Goal: Transaction & Acquisition: Purchase product/service

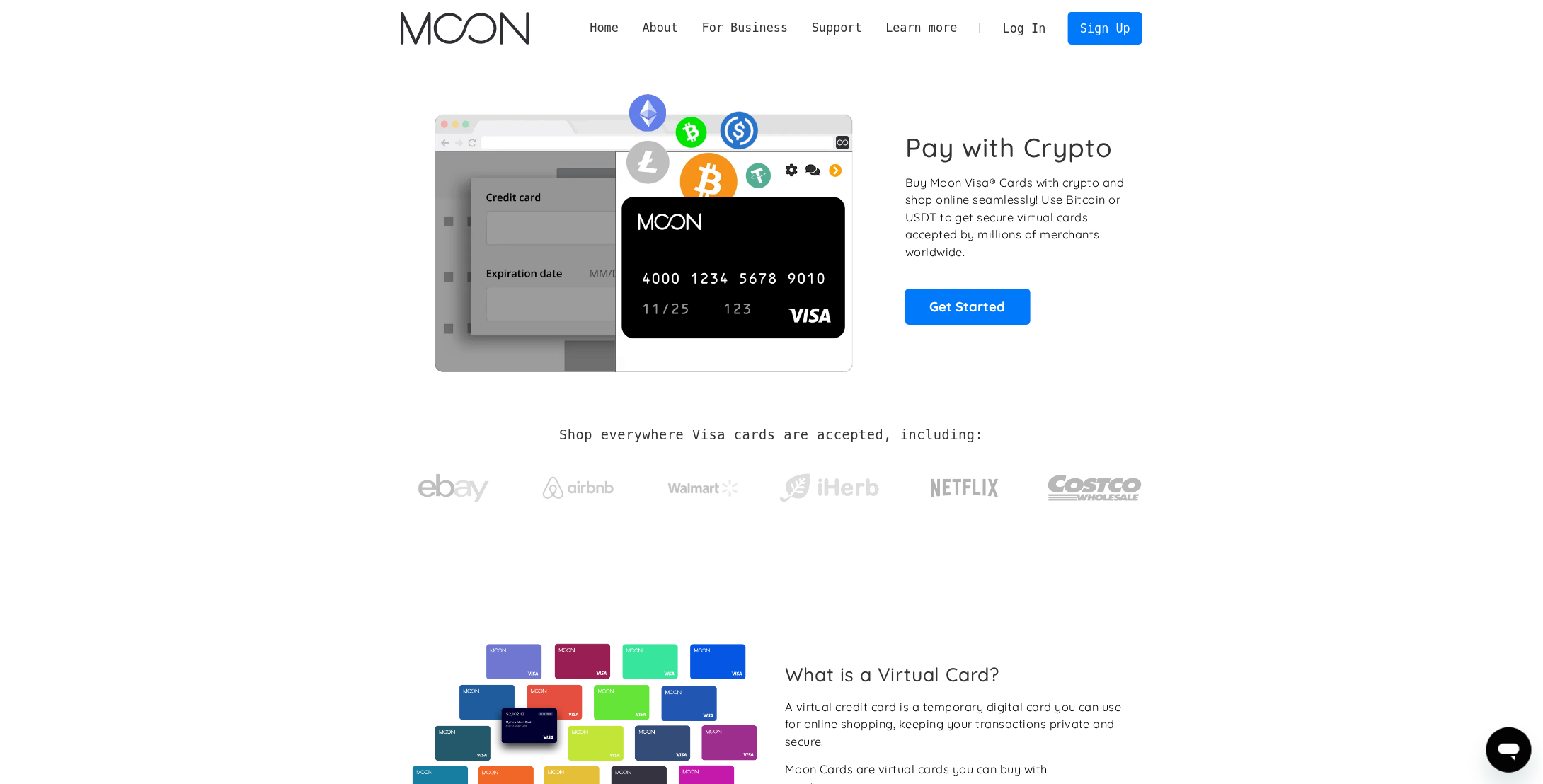
click at [1028, 31] on link "Log In" at bounding box center [1024, 28] width 66 height 31
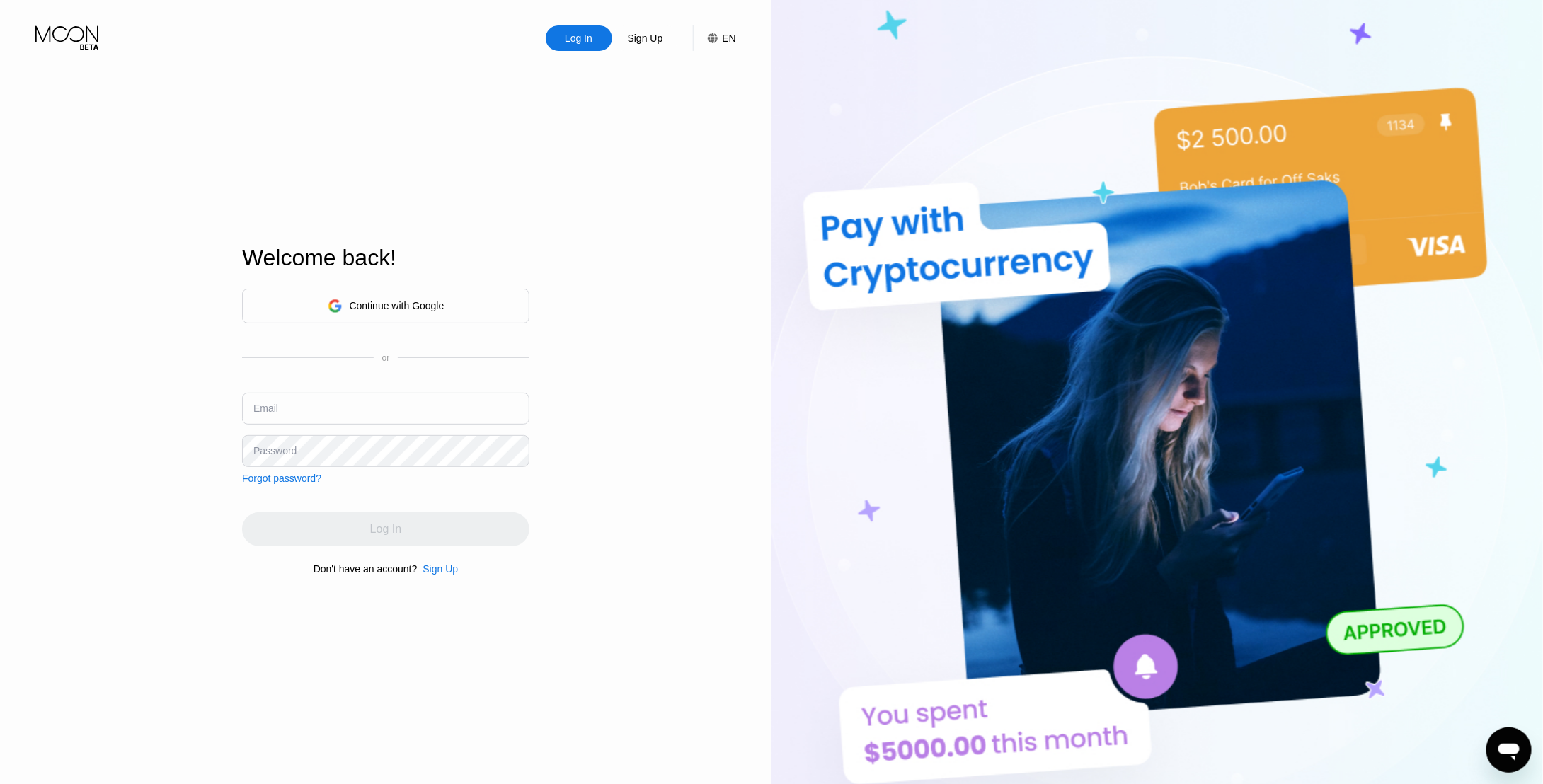
type input "zacj946@gmail.com"
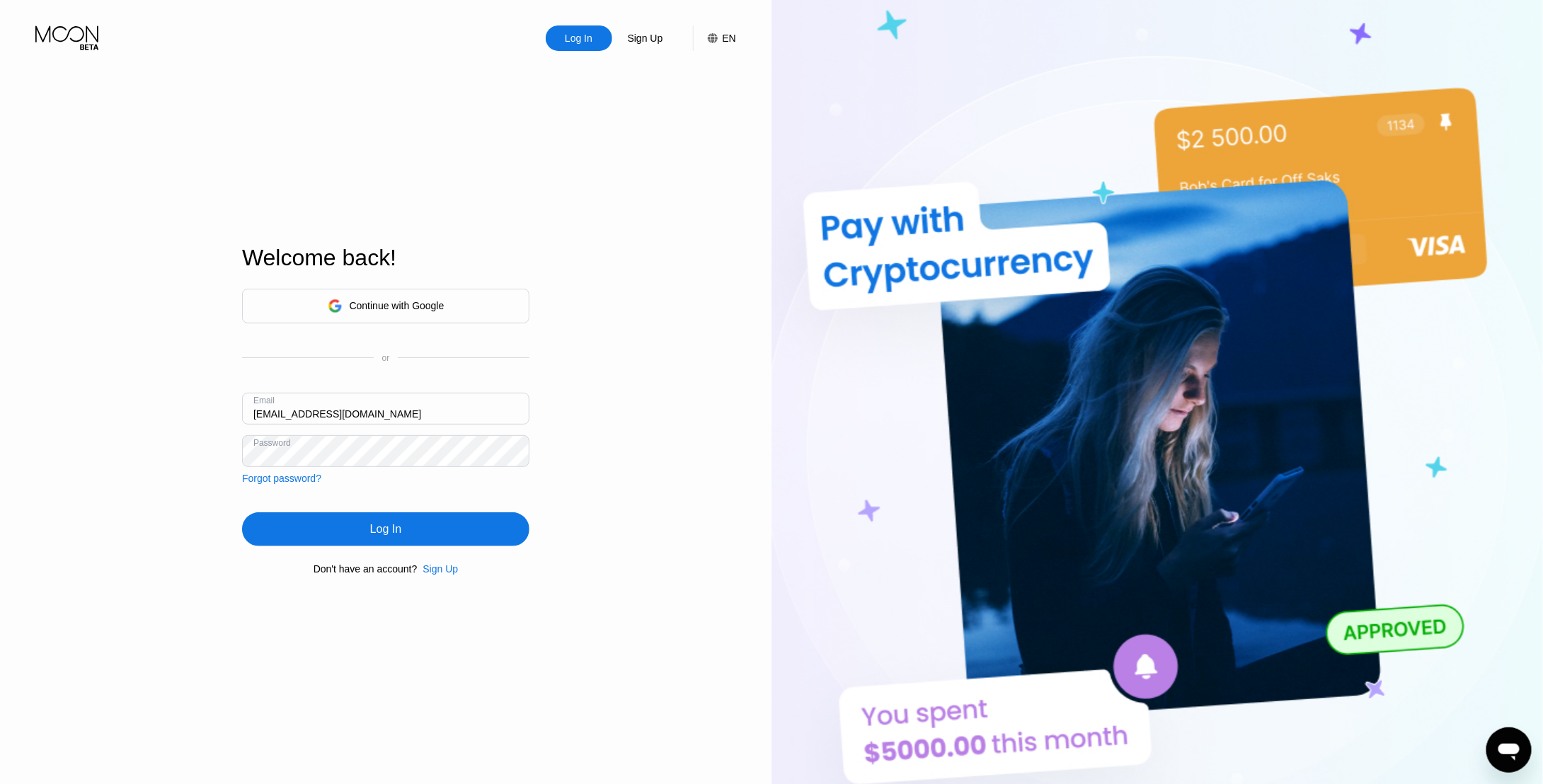
click at [416, 504] on div "Continue with Google or Email zacj946@gmail.com Password Forgot password? Log I…" at bounding box center [386, 432] width 288 height 287
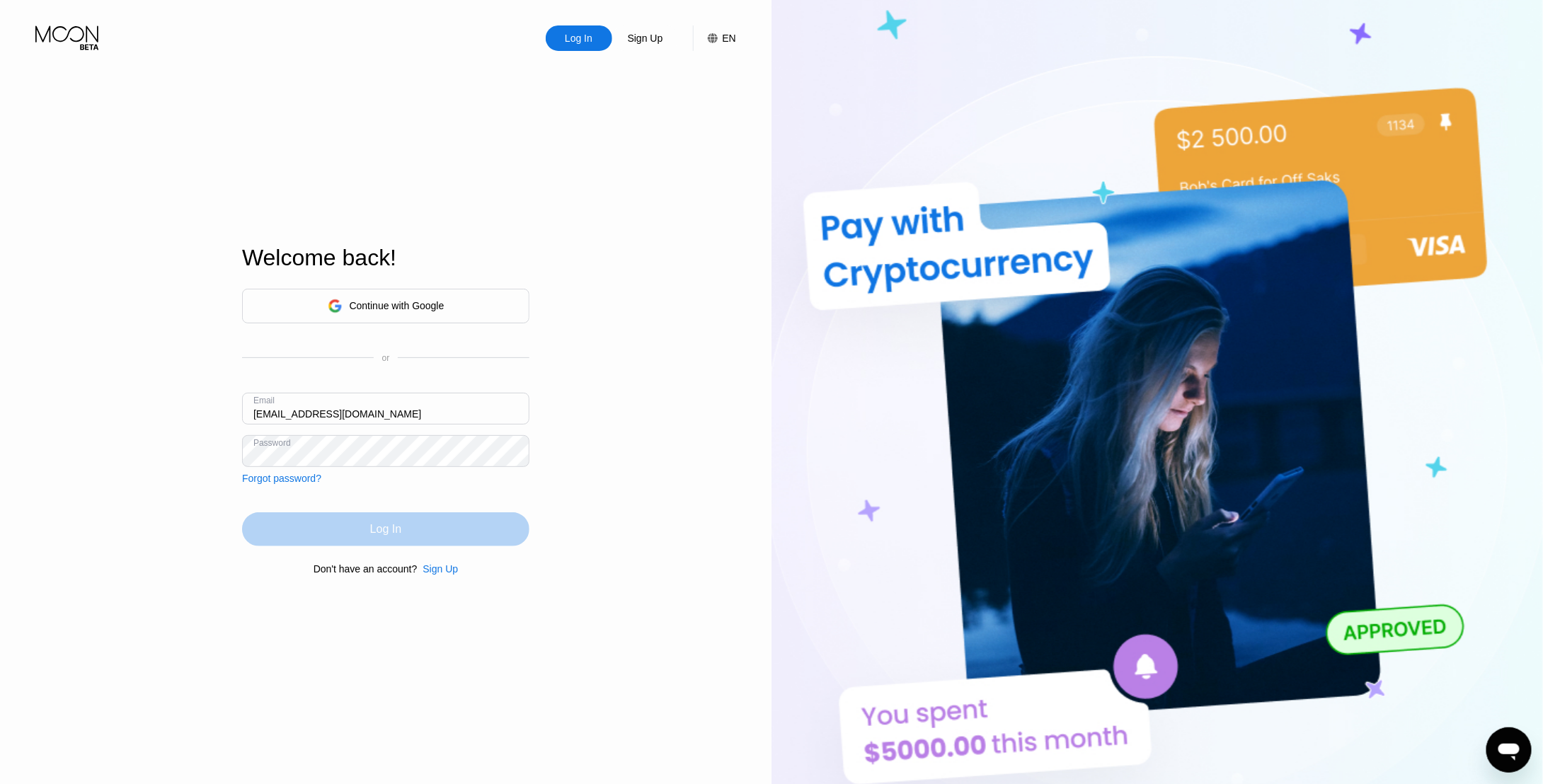
click at [411, 546] on div "Log In" at bounding box center [386, 530] width 288 height 34
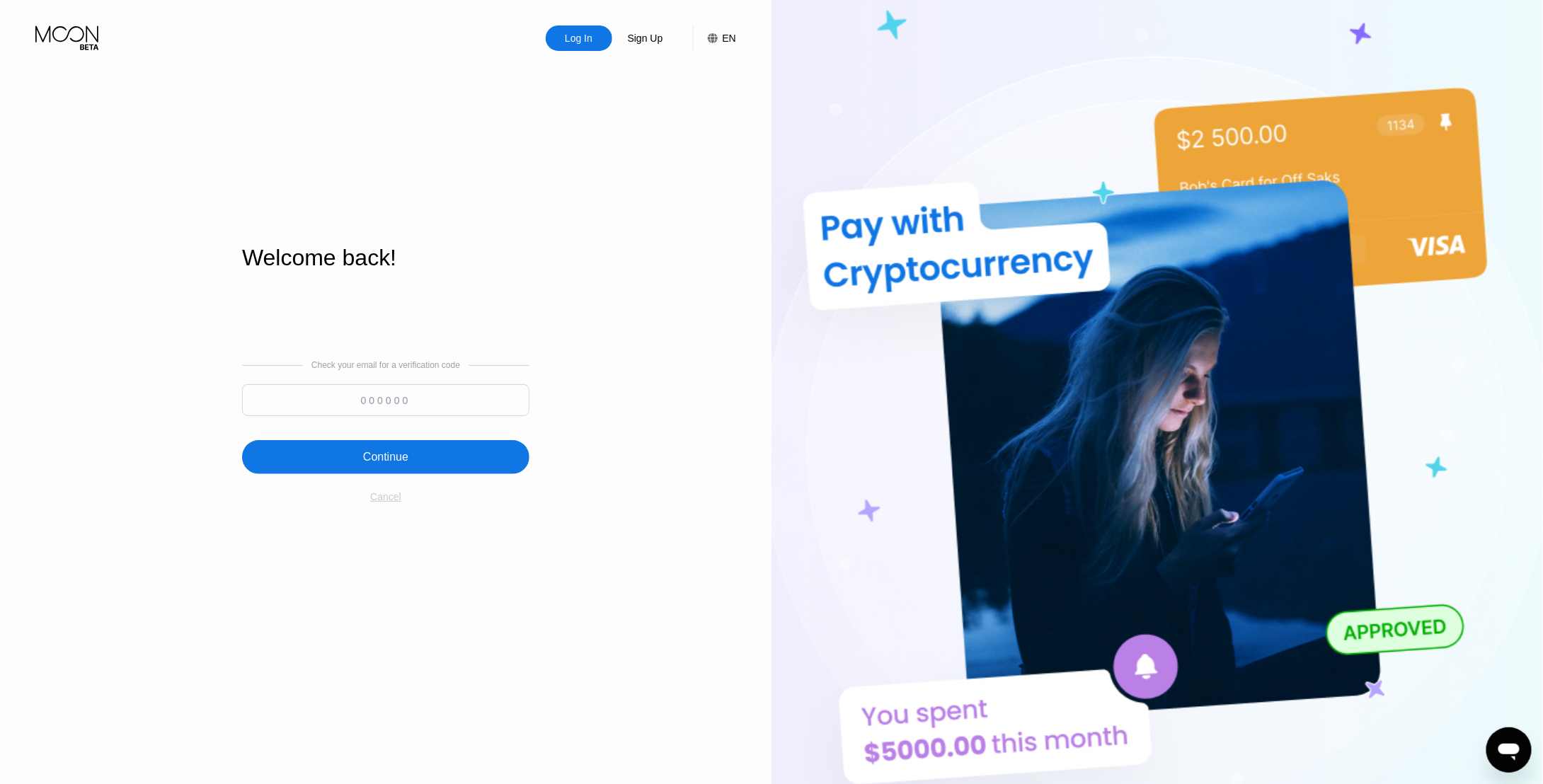
click at [386, 495] on div "Cancel" at bounding box center [385, 497] width 31 height 11
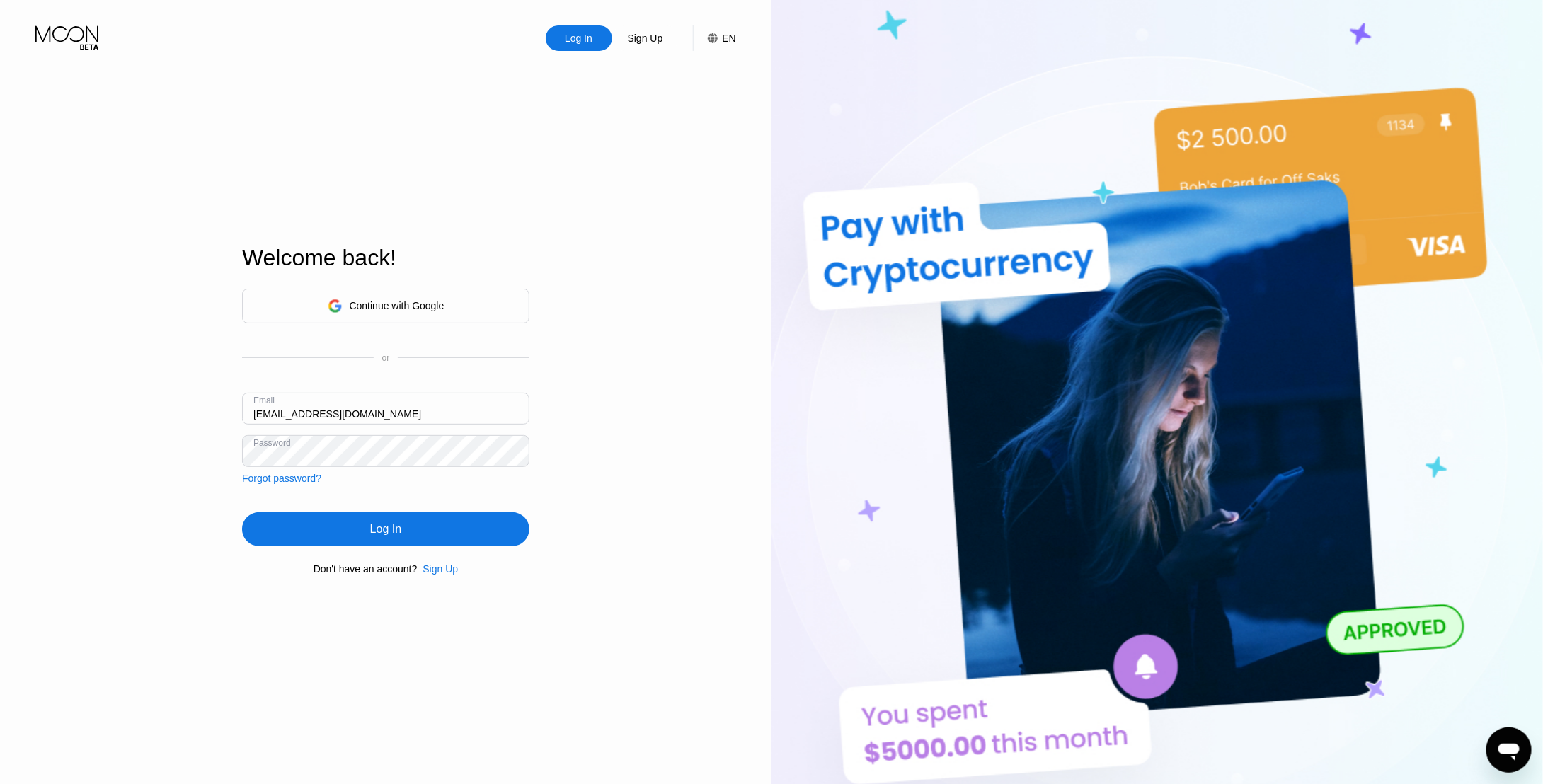
click at [355, 409] on input "zacj946@gmail.com" at bounding box center [386, 408] width 288 height 31
type input "[EMAIL_ADDRESS][DOMAIN_NAME]"
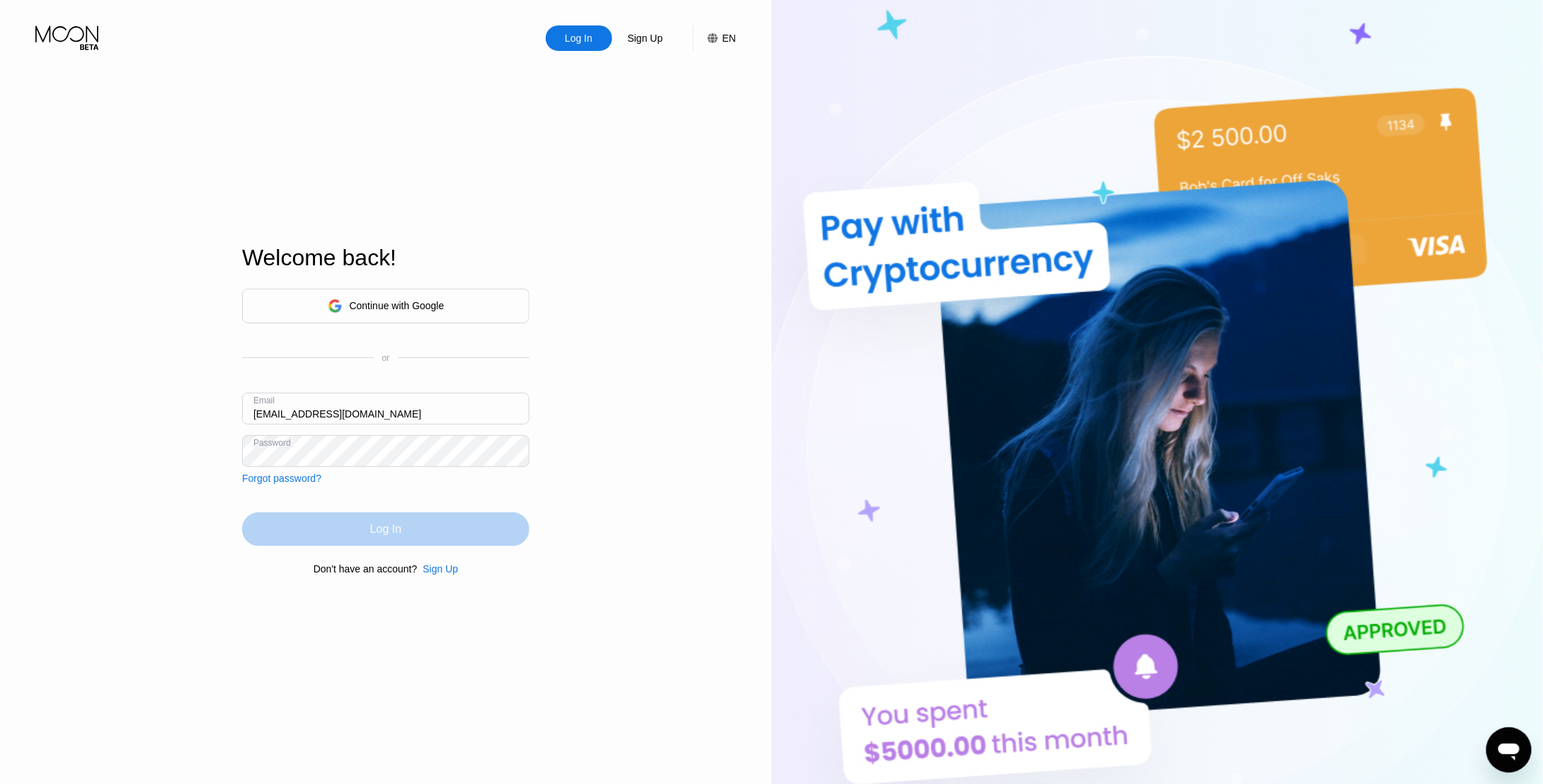
click at [368, 532] on div "Log In" at bounding box center [386, 530] width 288 height 34
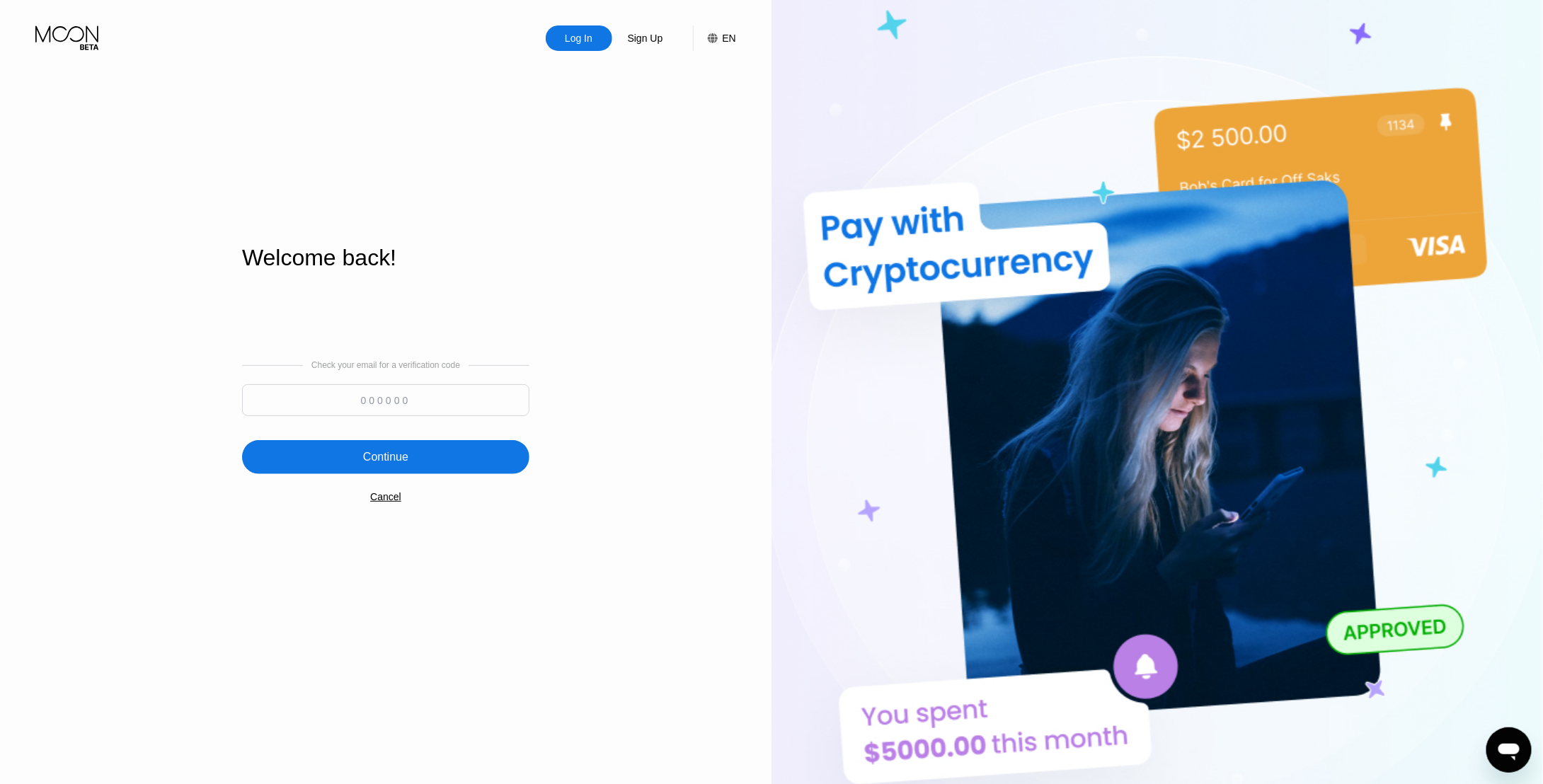
click at [391, 378] on div "Check your email for a verification code" at bounding box center [386, 392] width 288 height 63
click at [395, 387] on input at bounding box center [386, 400] width 288 height 31
paste input "672262"
type input "672262"
click at [395, 464] on div "Continue" at bounding box center [385, 457] width 45 height 14
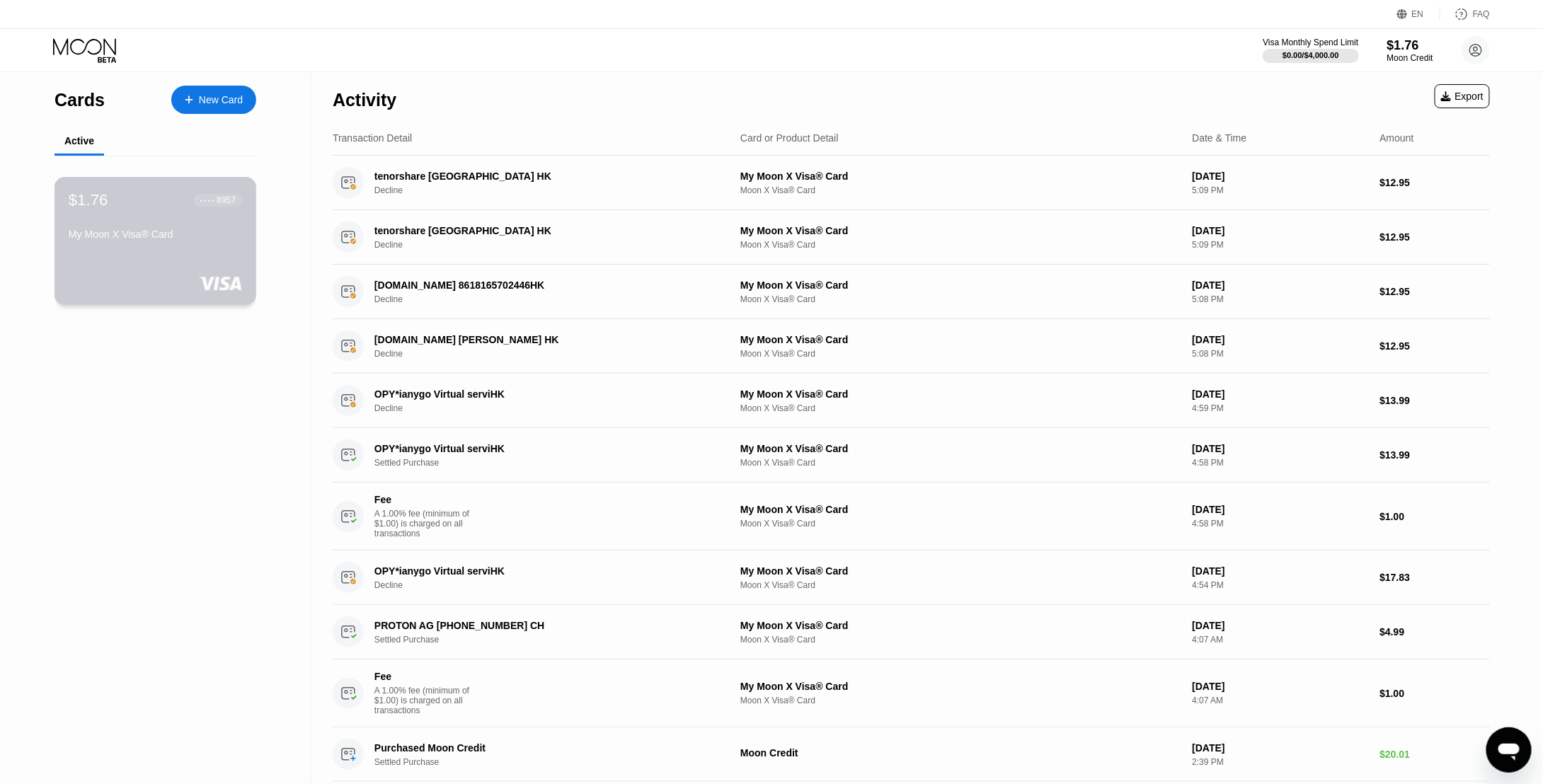
click at [208, 209] on div "● ● ● ● 8957" at bounding box center [218, 201] width 48 height 19
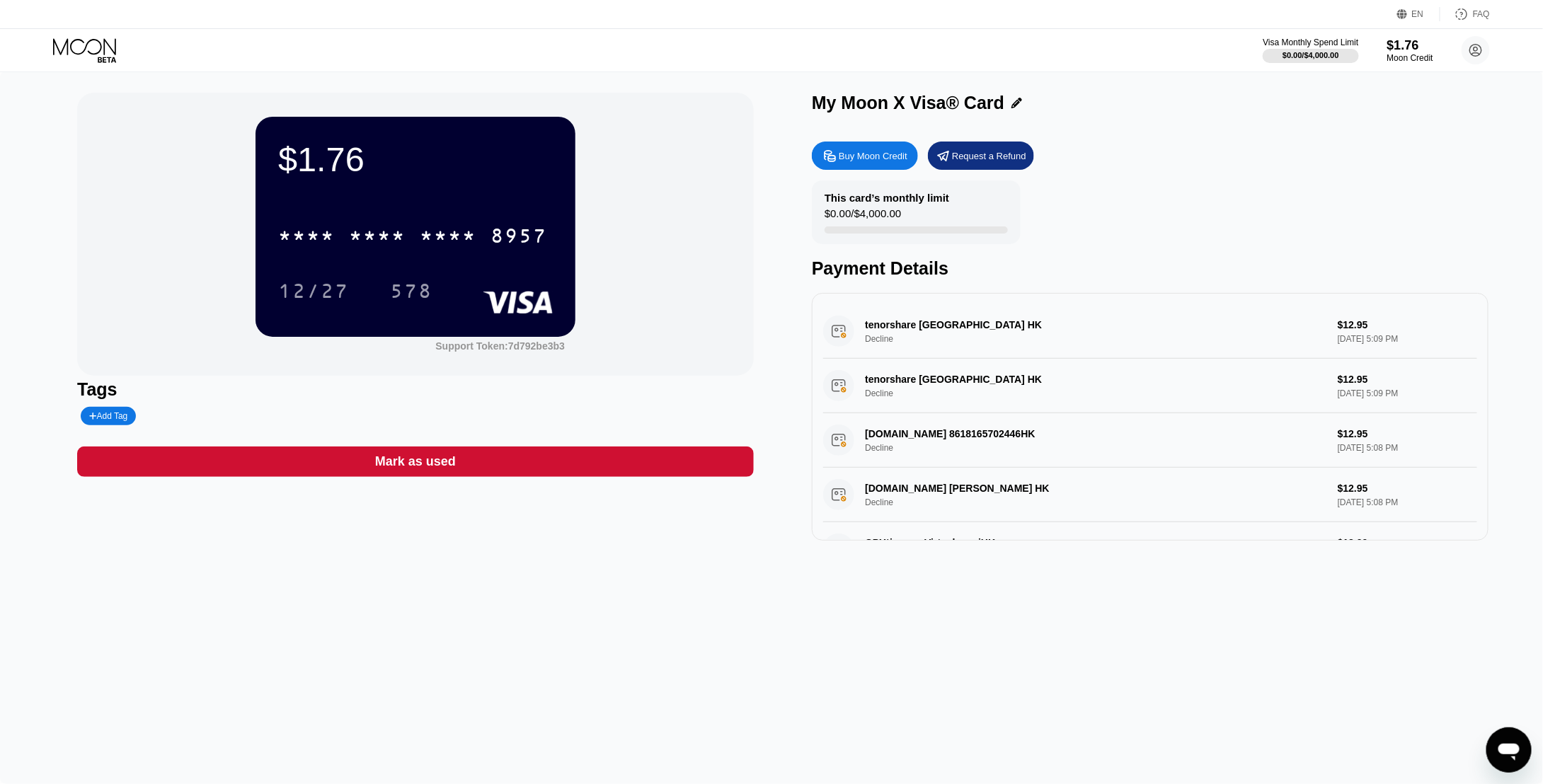
click at [851, 159] on div "Buy Moon Credit" at bounding box center [873, 156] width 69 height 12
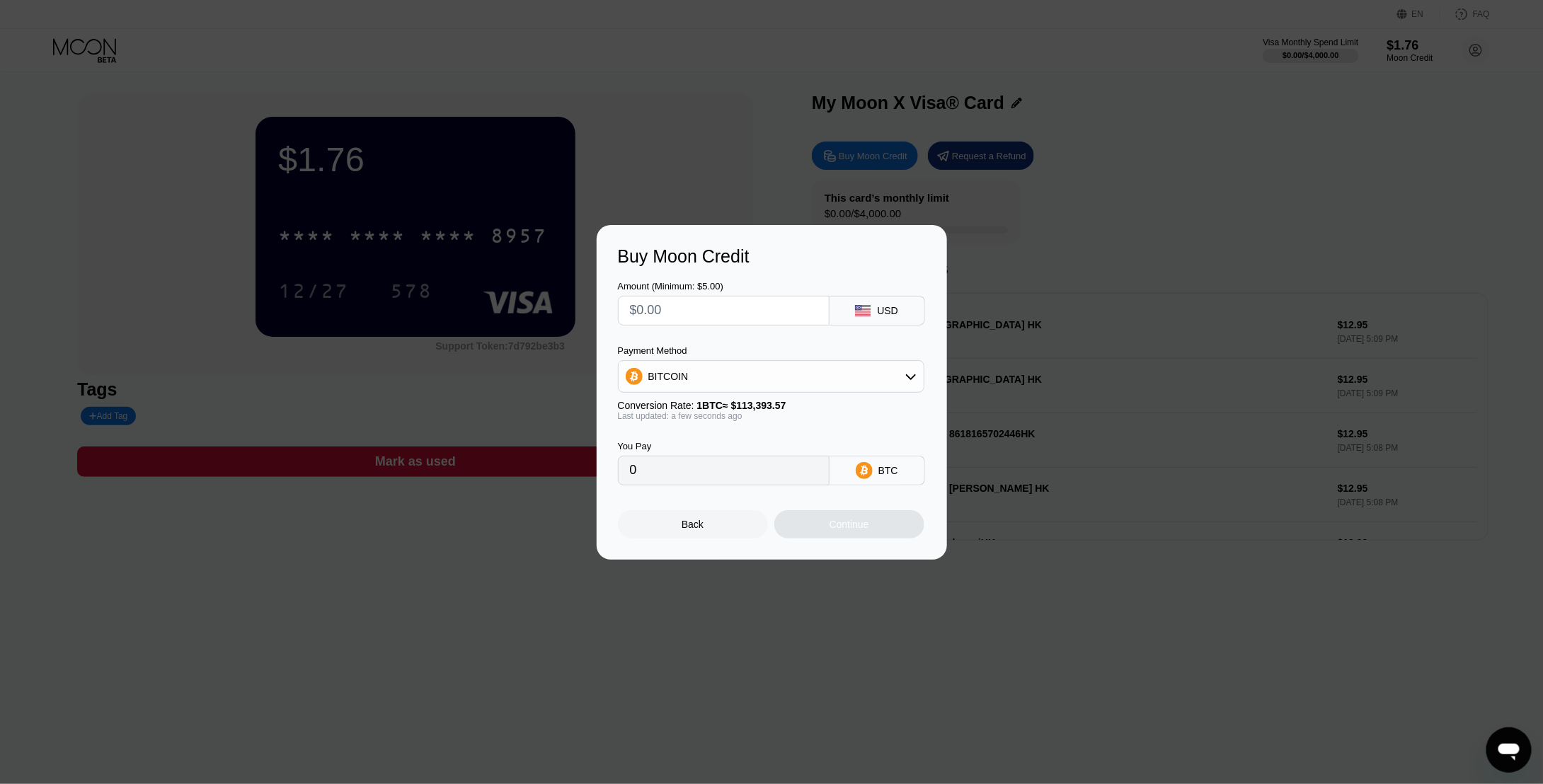
click at [722, 315] on input "text" at bounding box center [724, 310] width 188 height 28
type input "$3"
type input "0.00002646"
type input "$37"
type input "0.00032630"
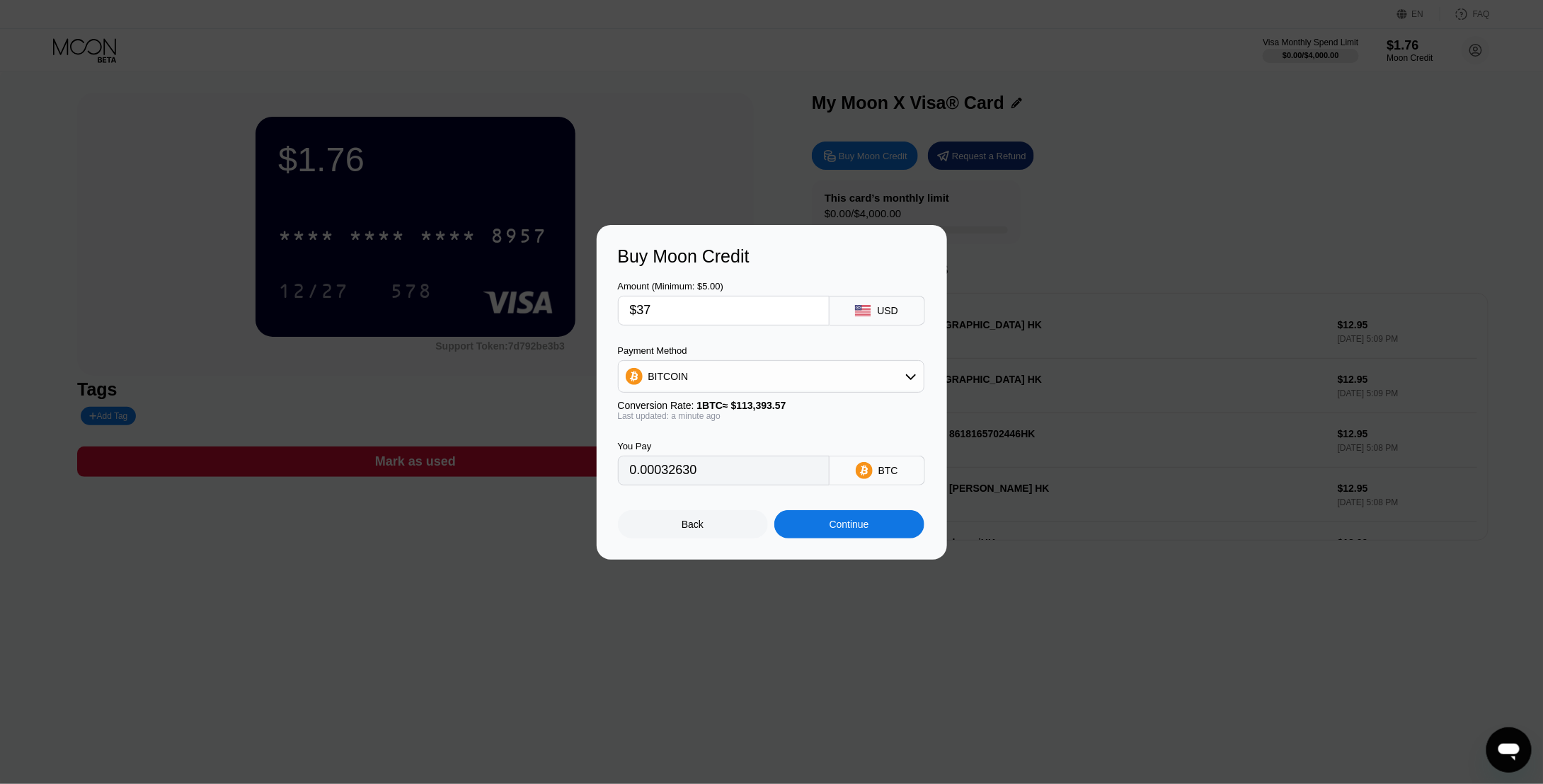
type input "$37"
click at [757, 355] on div "Payment Method" at bounding box center [772, 350] width 306 height 10
click at [757, 373] on div "BITCOIN" at bounding box center [771, 376] width 305 height 28
click at [672, 448] on span "USDT on TRON" at bounding box center [687, 446] width 71 height 11
type input "37.37"
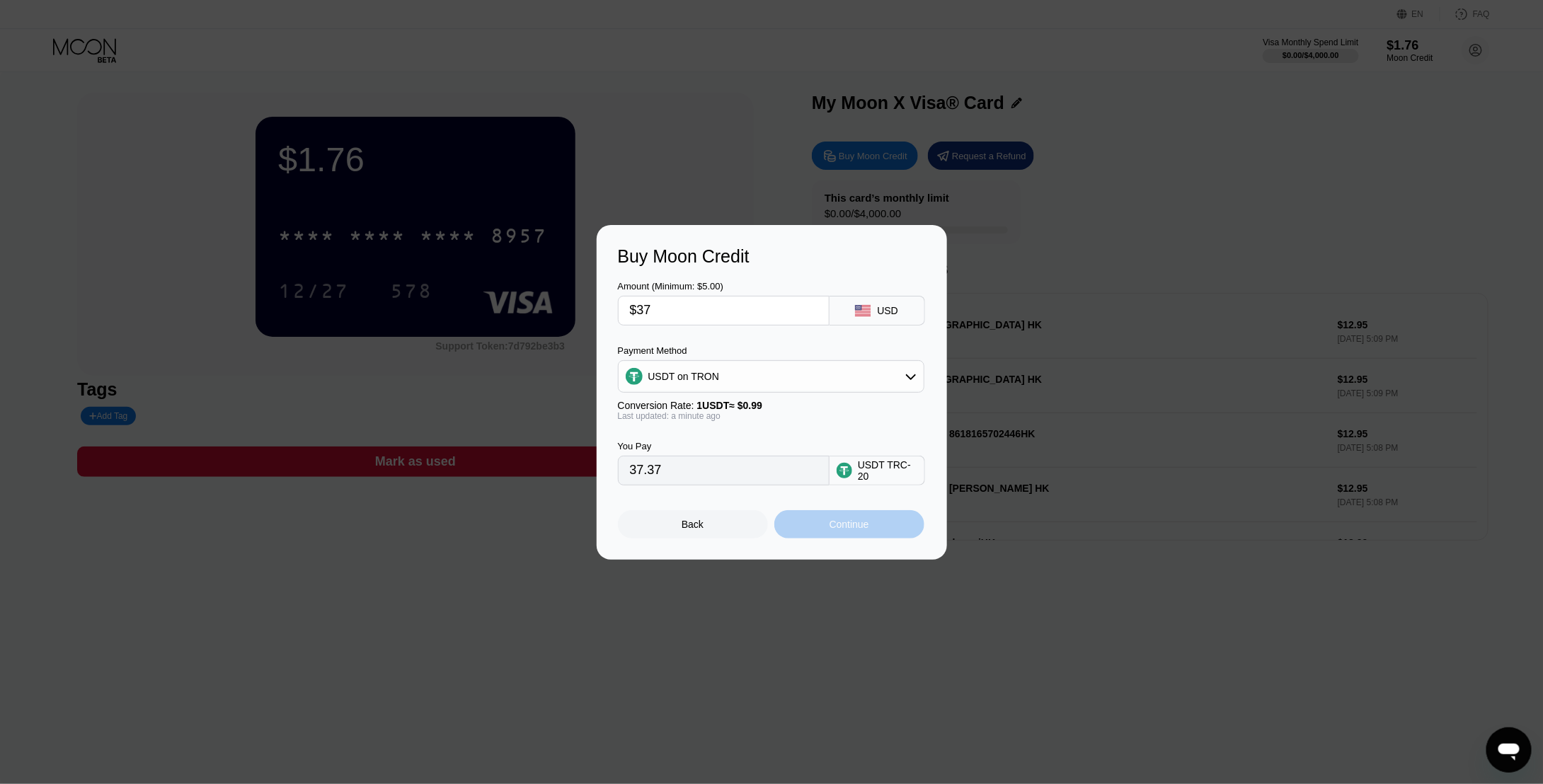
click at [865, 530] on div "Continue" at bounding box center [849, 524] width 40 height 11
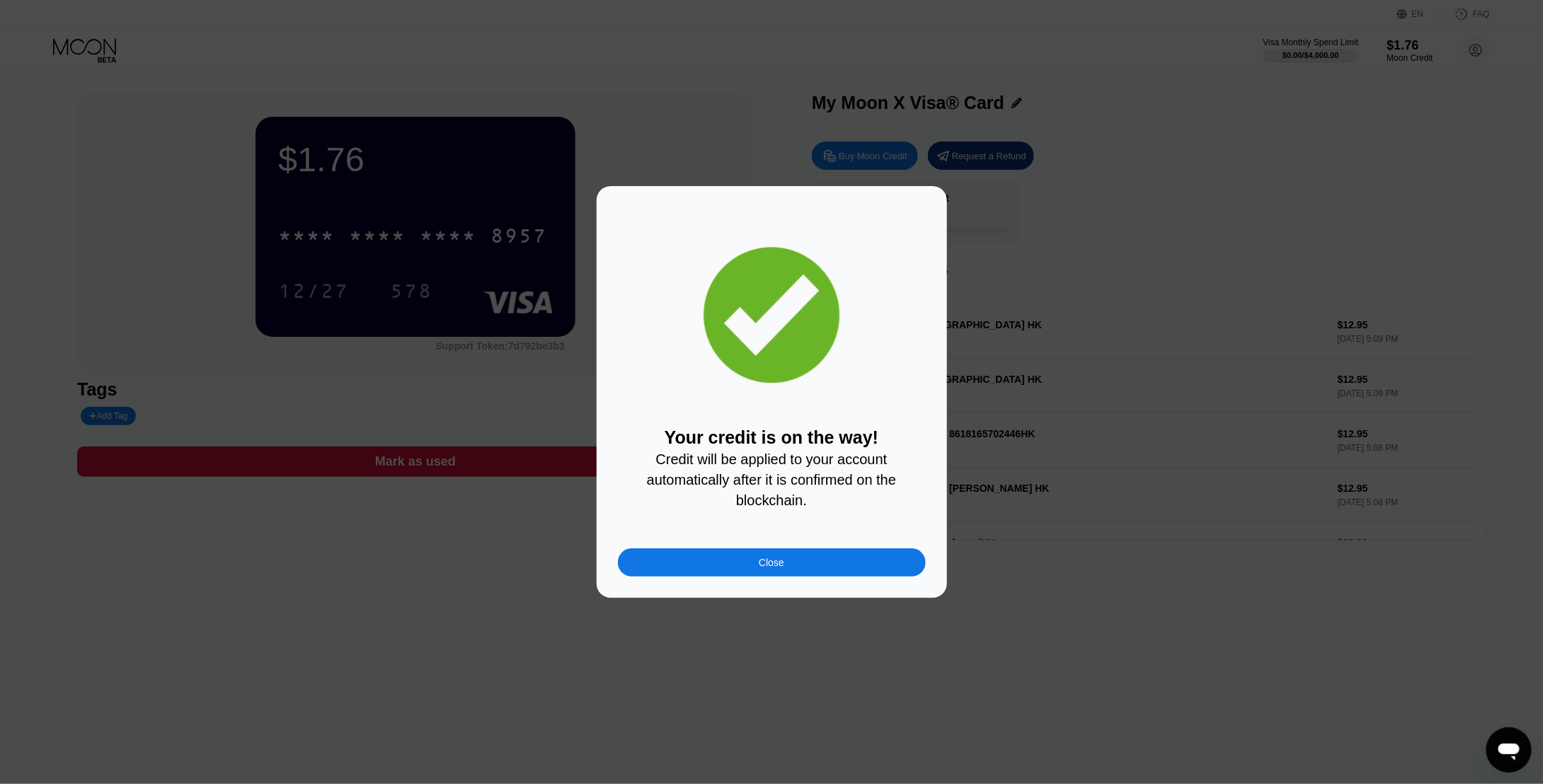
click at [808, 418] on div "Your credit is on the way! Credit will be applied to your account automatically…" at bounding box center [772, 392] width 308 height 369
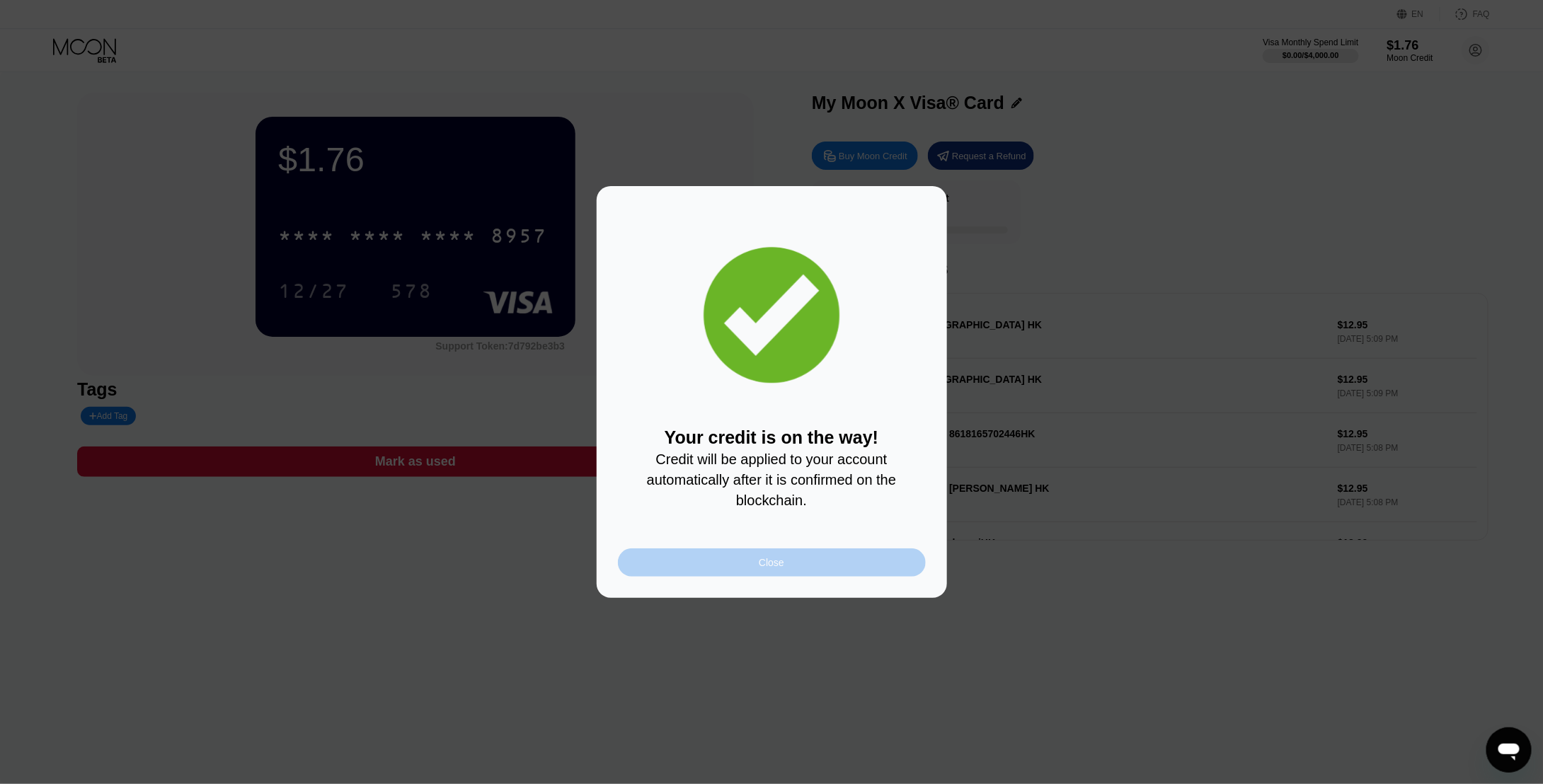
click at [773, 560] on div "Close" at bounding box center [772, 562] width 308 height 28
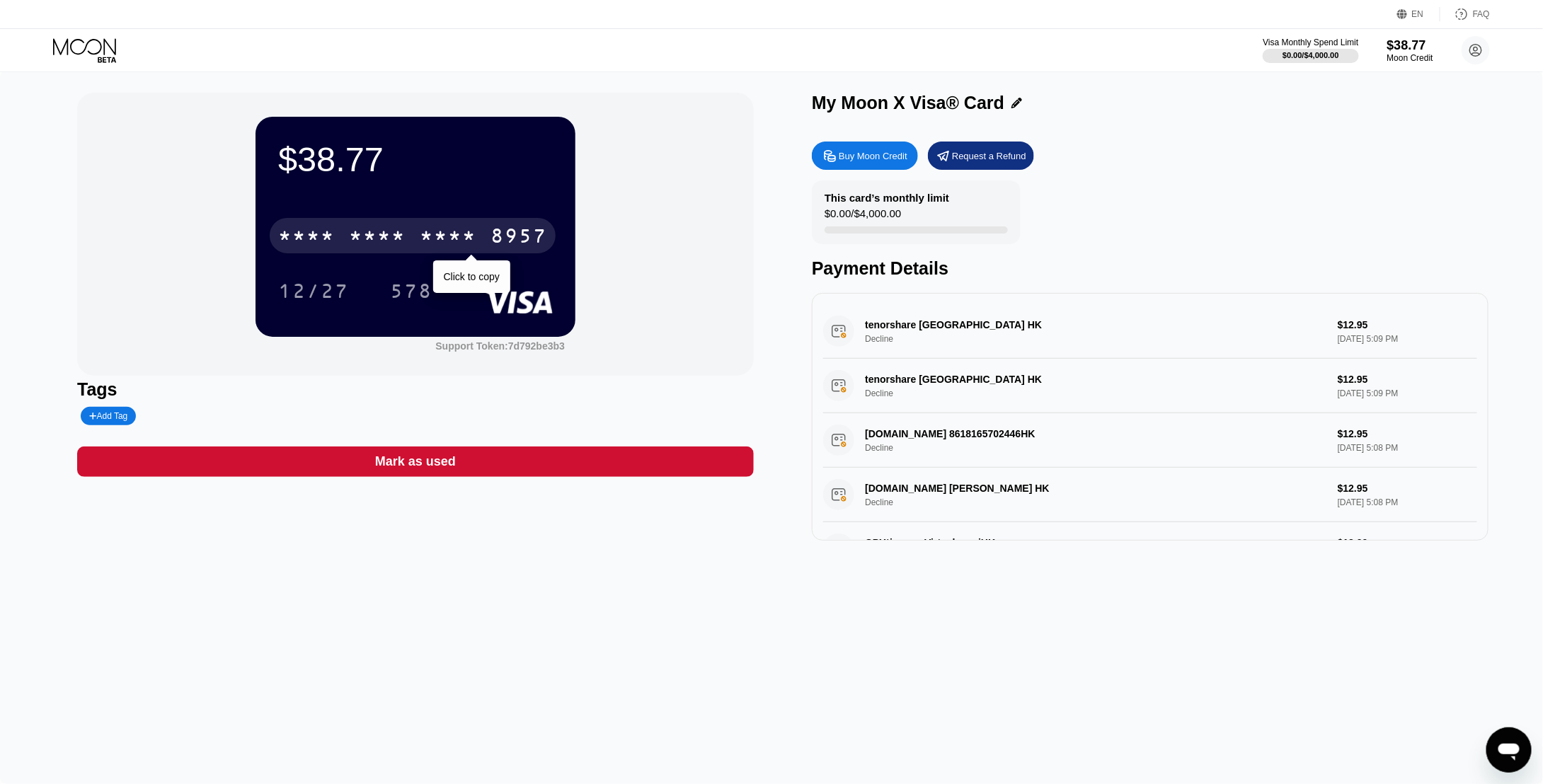
click at [445, 237] on div "* * * *" at bounding box center [447, 237] width 57 height 23
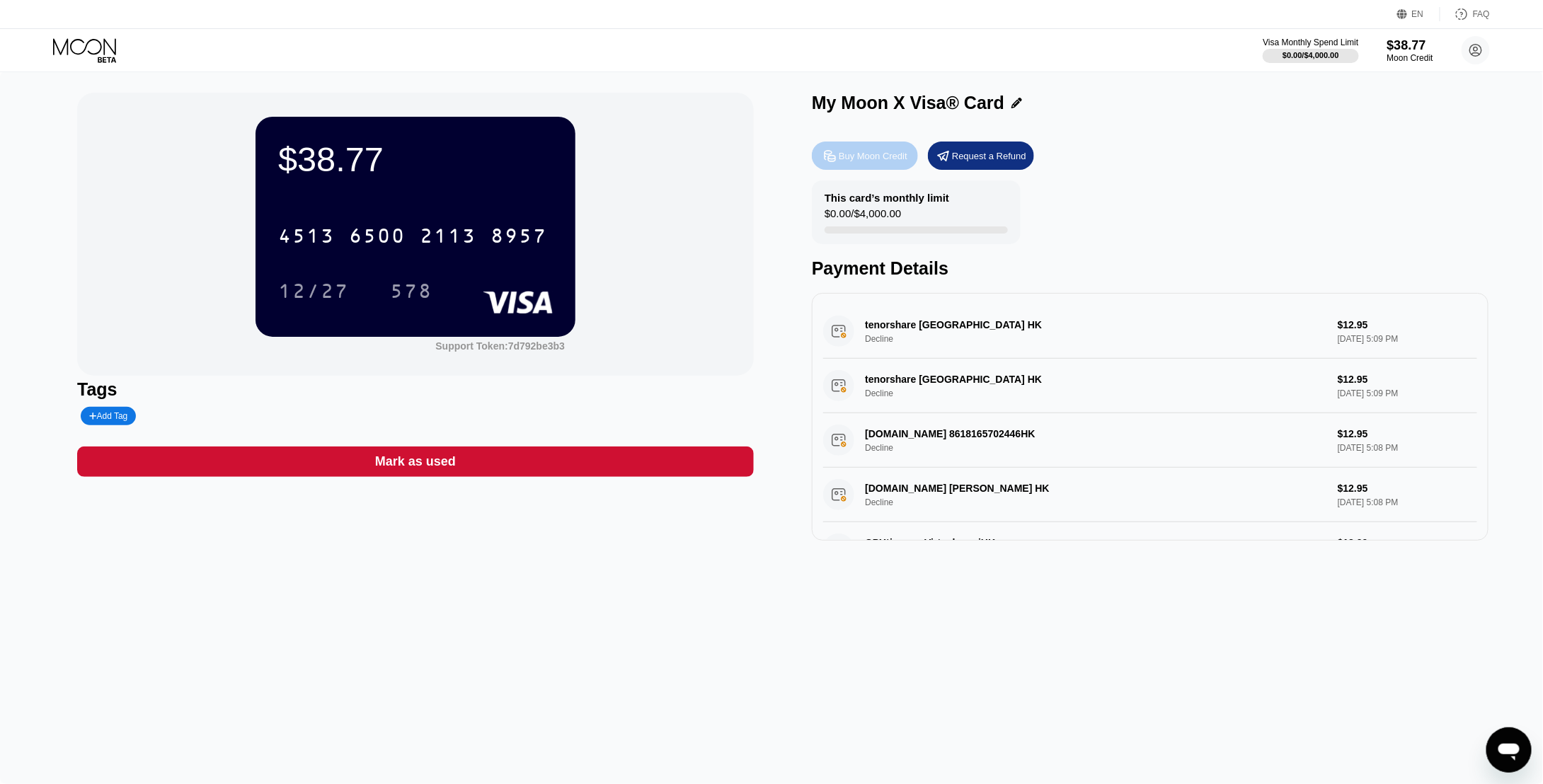
click at [872, 162] on div "Buy Moon Credit" at bounding box center [873, 156] width 69 height 12
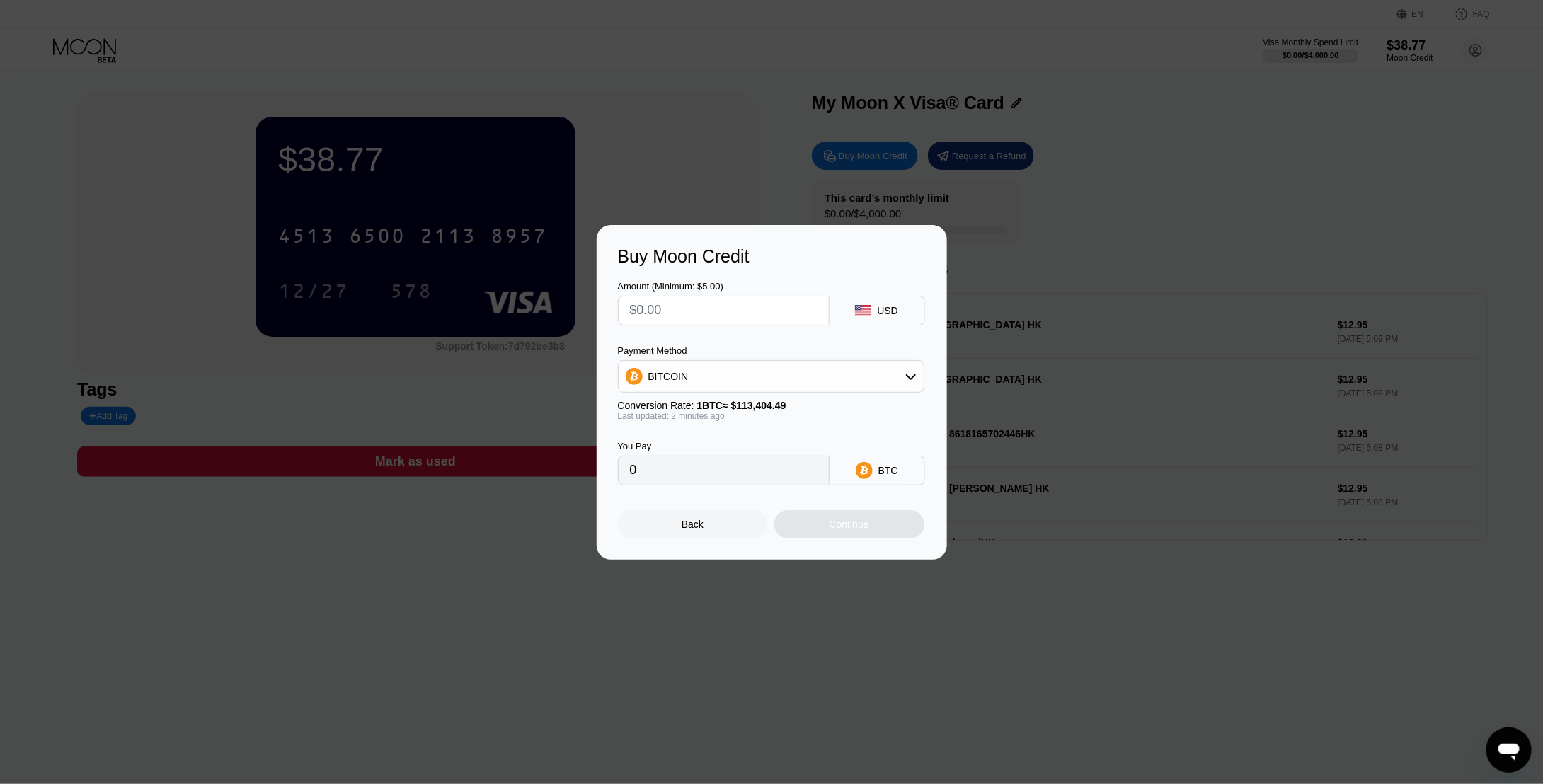
click at [705, 303] on input "text" at bounding box center [724, 310] width 188 height 28
type input "$2"
type input "0.00001764"
type input "$28"
type input "0.00024691"
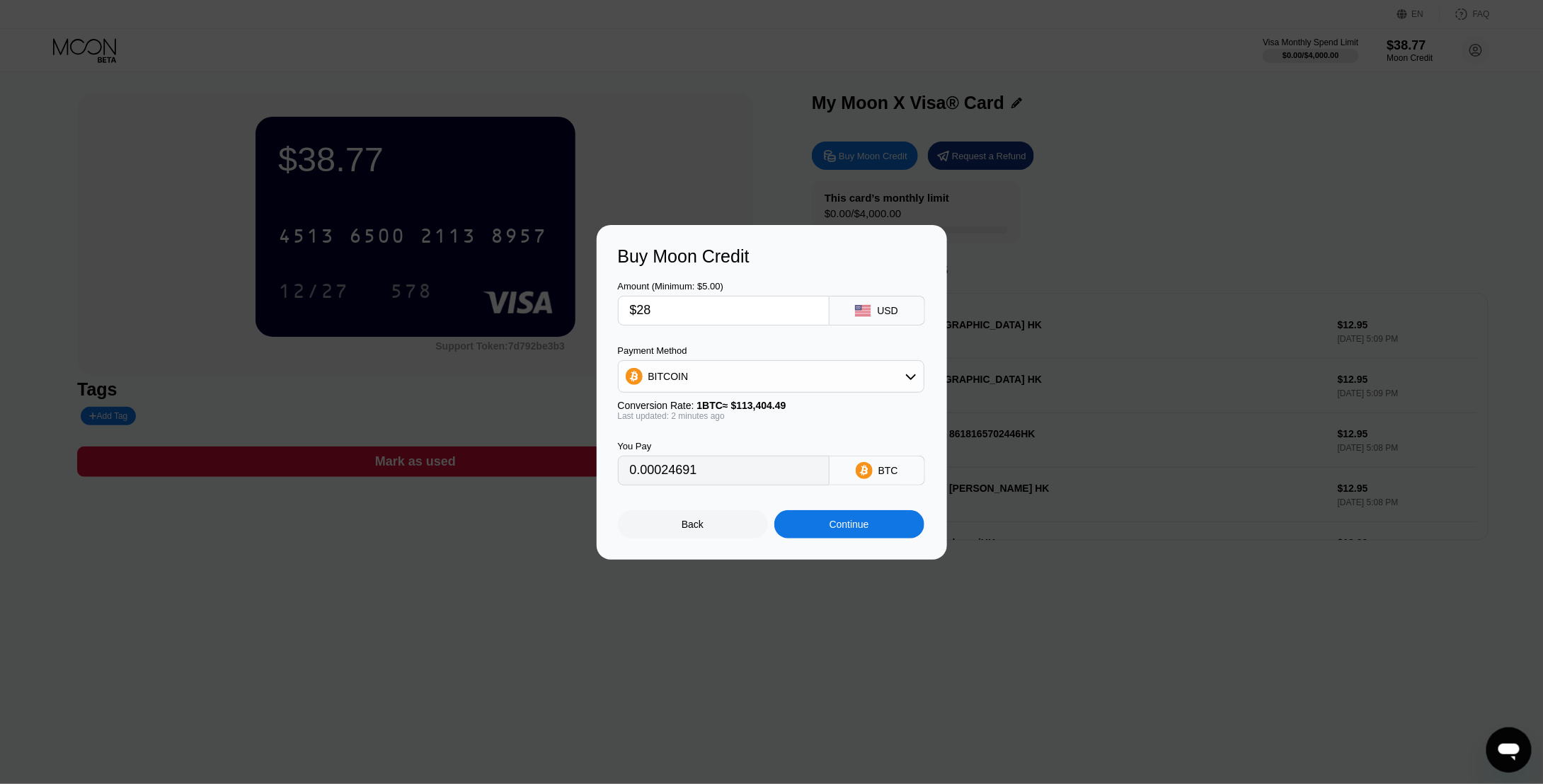
type input "$28"
click at [749, 369] on div "BITCOIN" at bounding box center [771, 376] width 305 height 28
click at [680, 448] on span "USDT on TRON" at bounding box center [687, 446] width 71 height 11
type input "28.28"
click at [880, 529] on div "Continue" at bounding box center [849, 524] width 150 height 28
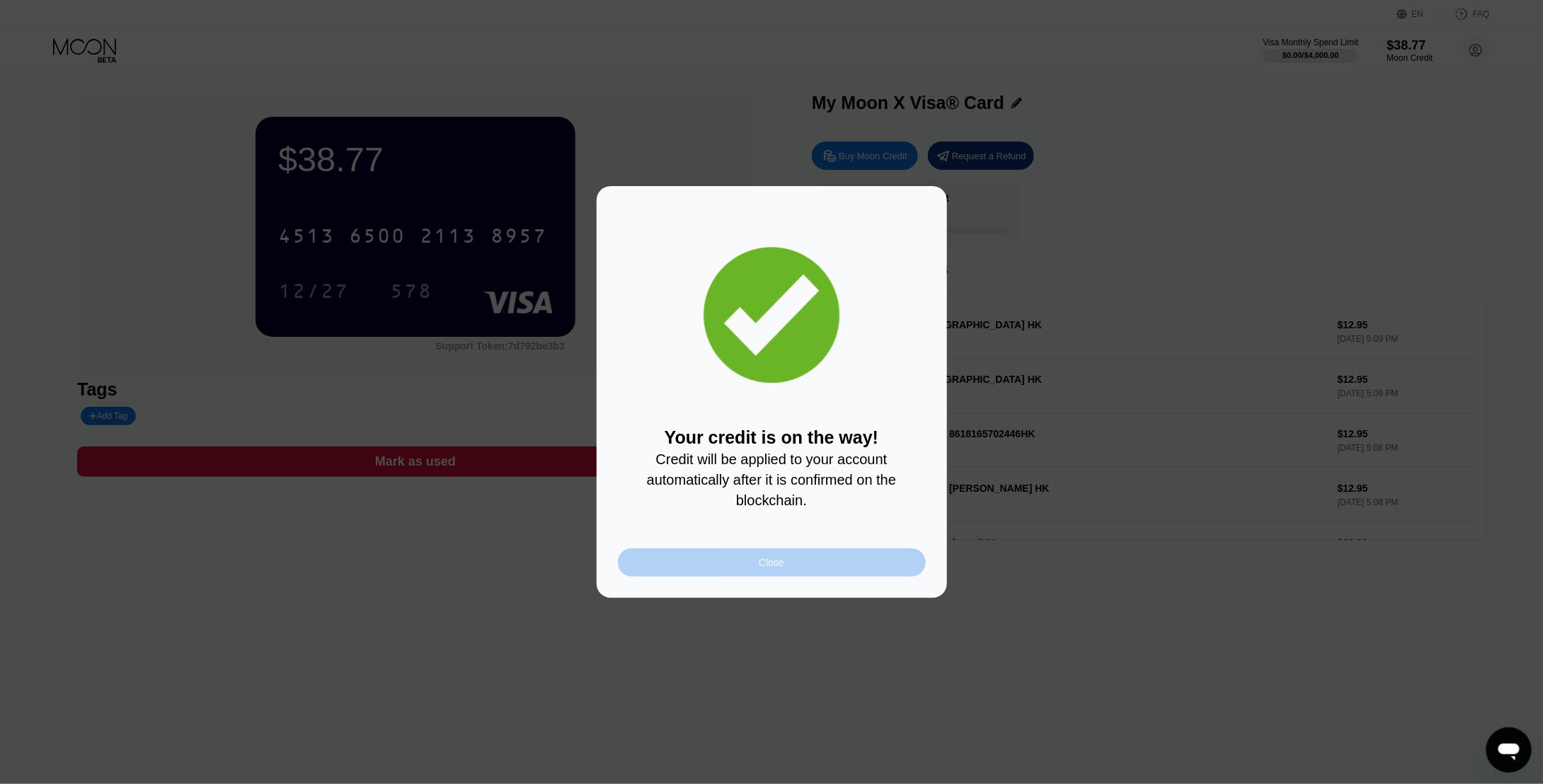
click at [791, 577] on div "Close" at bounding box center [772, 562] width 308 height 28
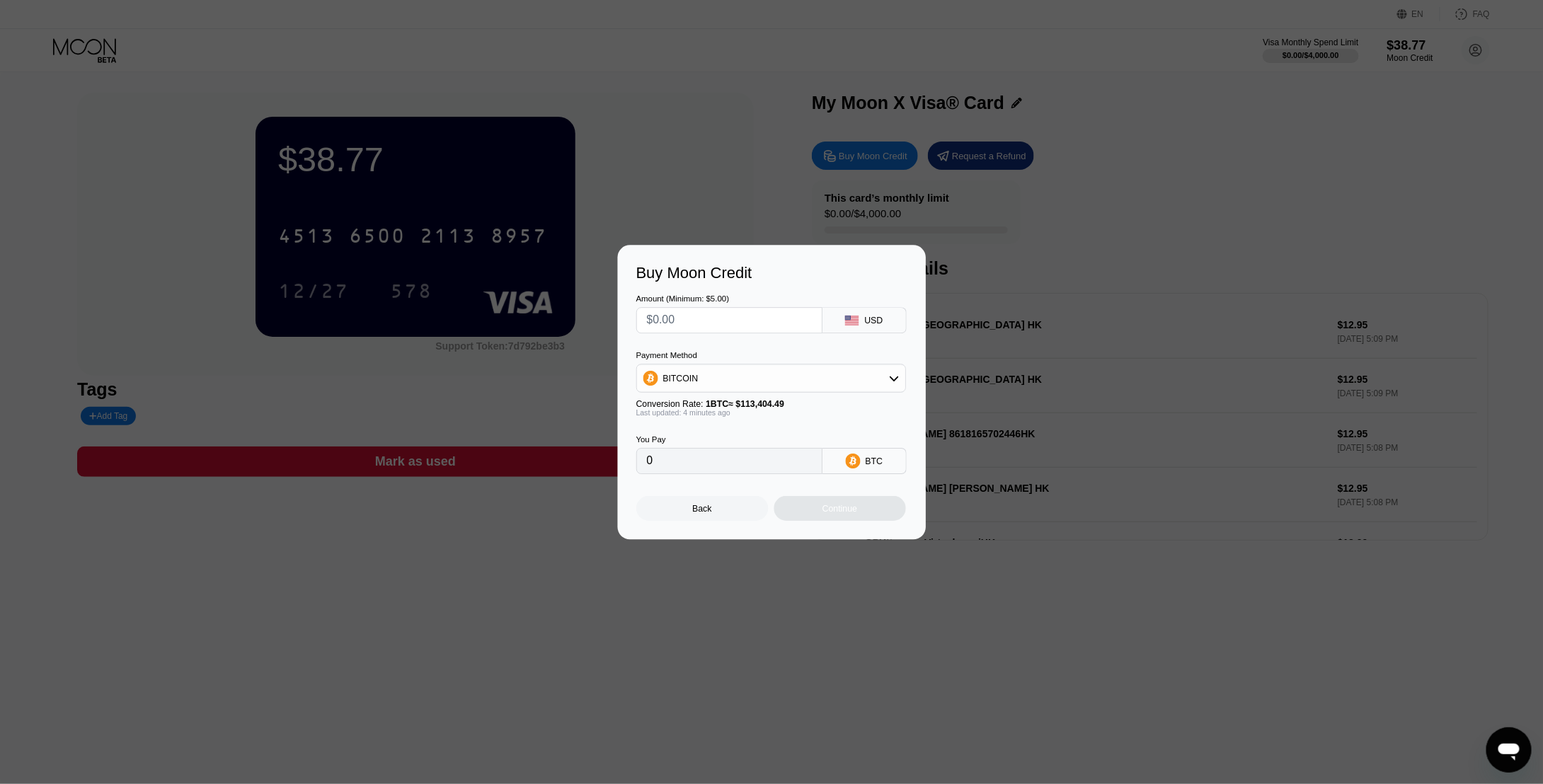
click at [791, 579] on div at bounding box center [777, 392] width 1554 height 784
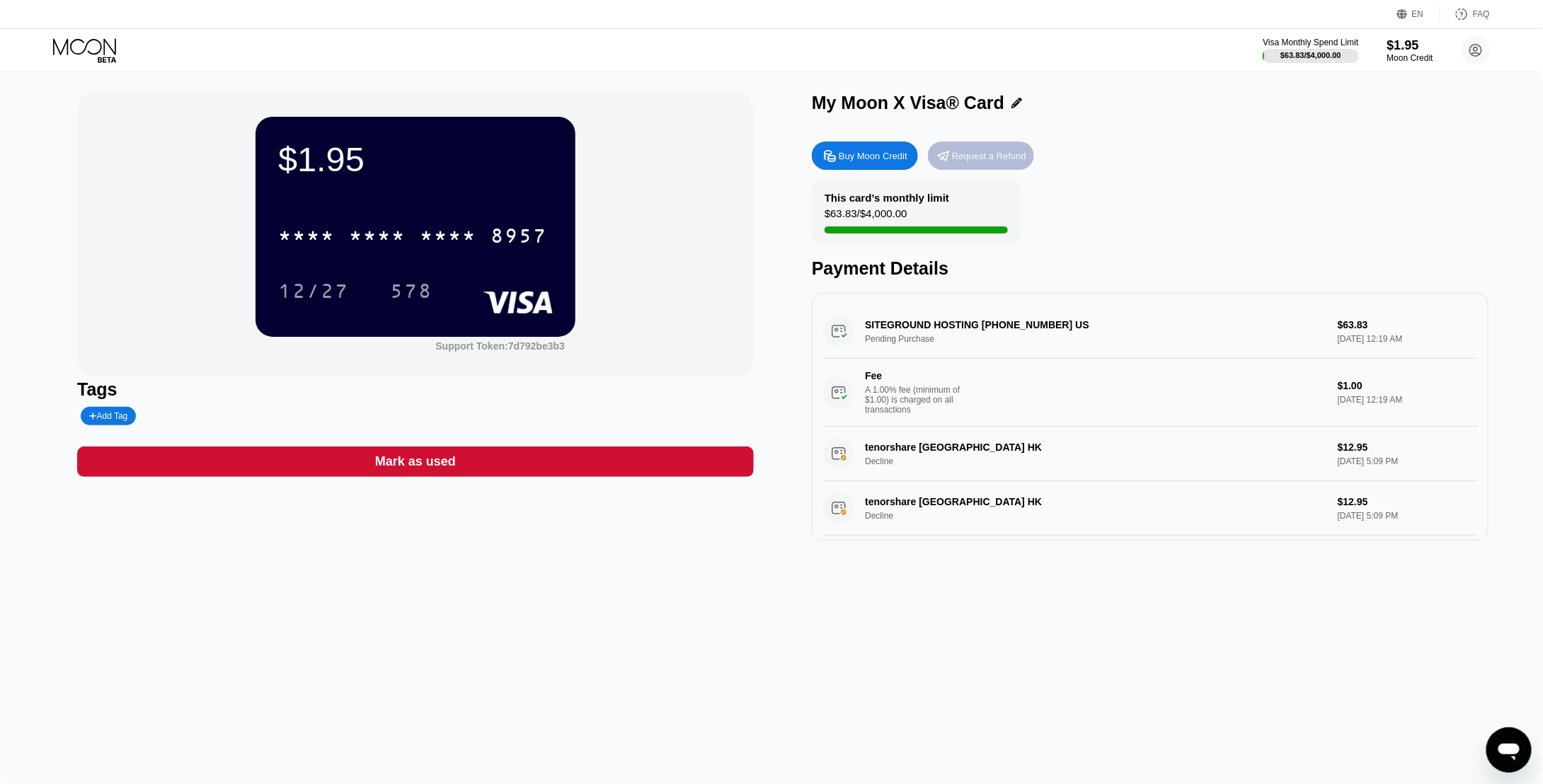
click at [968, 162] on div "Request a Refund" at bounding box center [988, 156] width 74 height 12
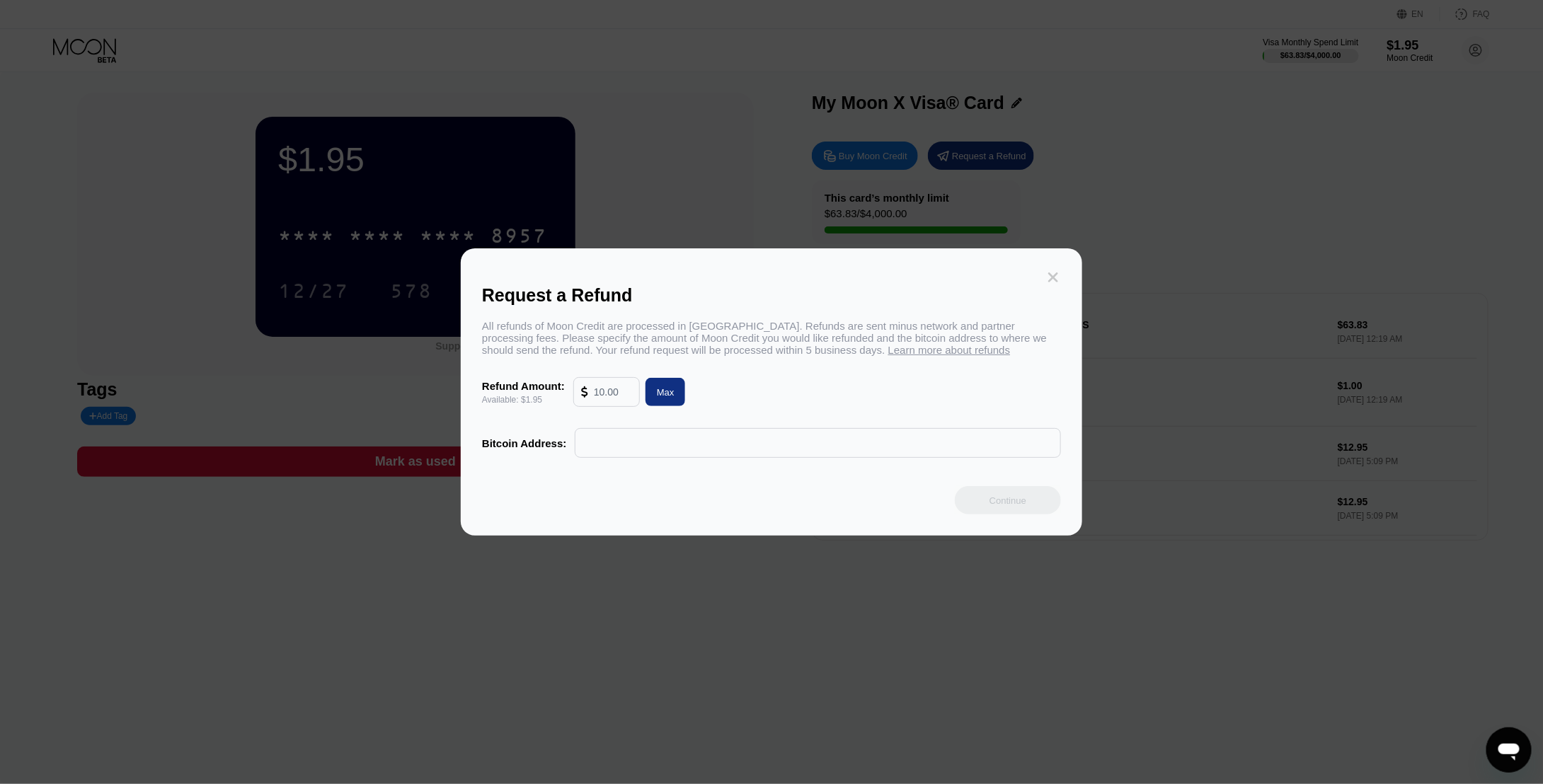
click at [1052, 277] on icon at bounding box center [1053, 277] width 15 height 15
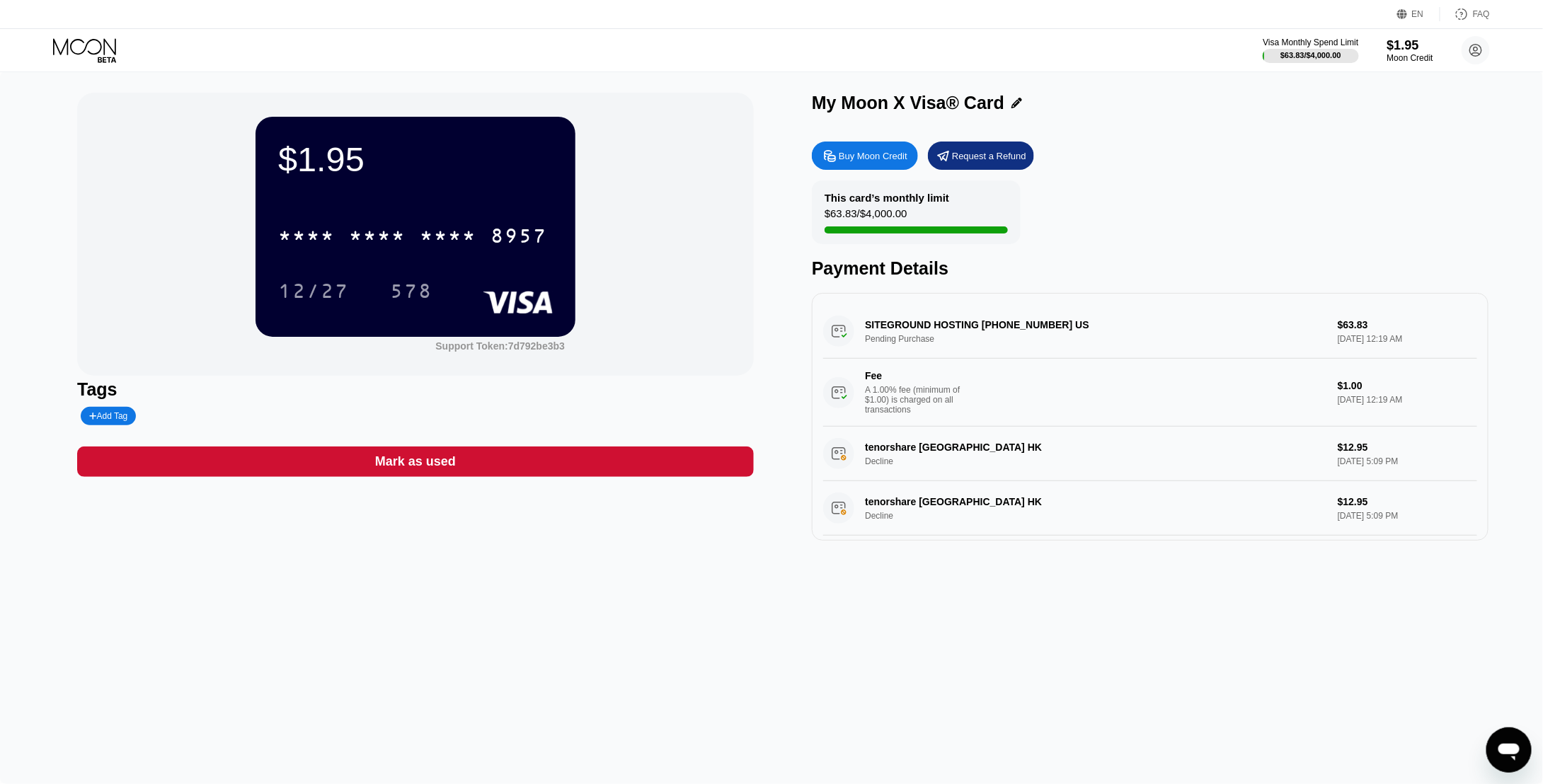
click at [1052, 276] on div "Payment Details" at bounding box center [1151, 269] width 677 height 20
click at [867, 162] on div "Buy Moon Credit" at bounding box center [873, 156] width 69 height 12
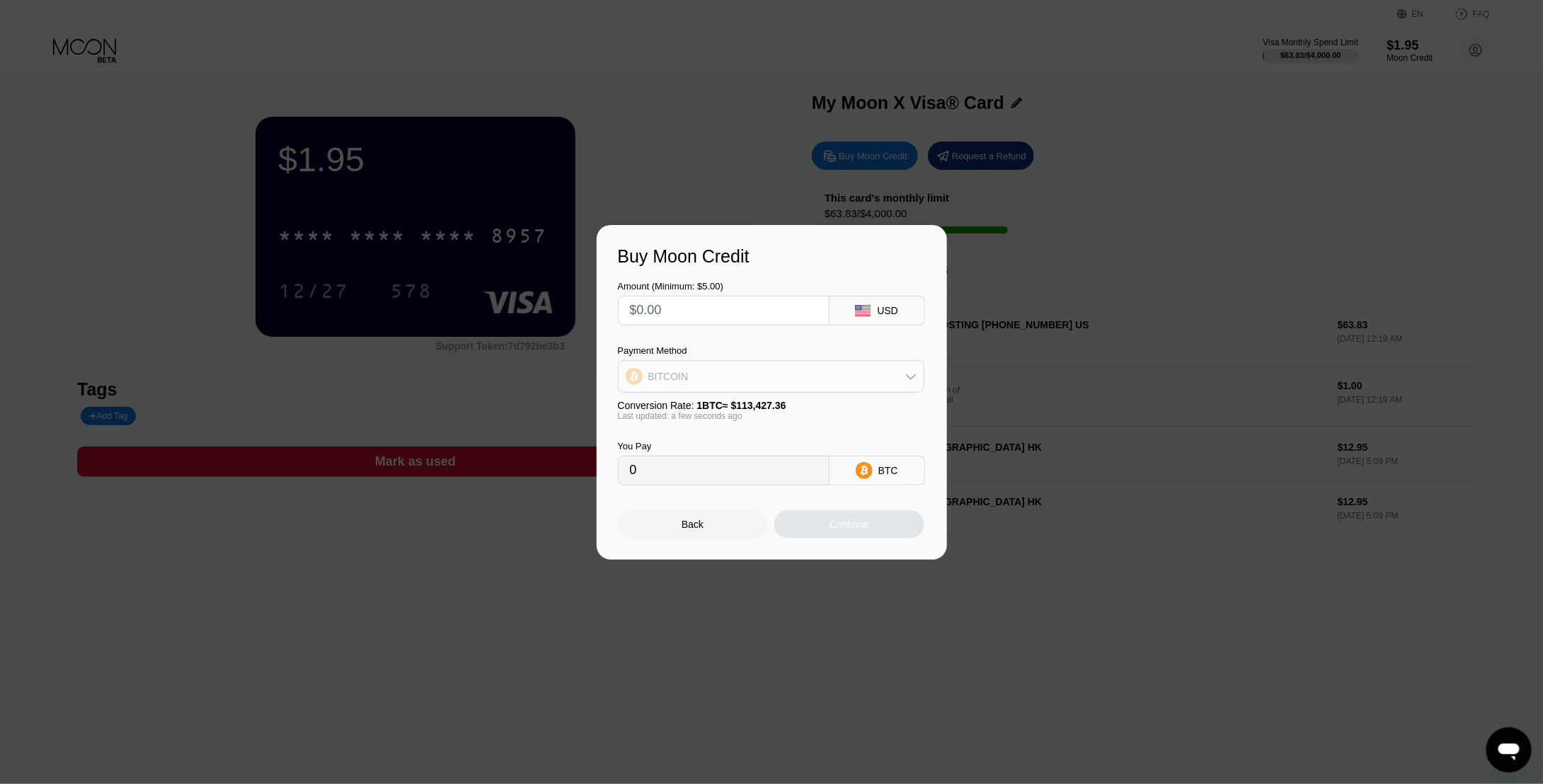
click at [807, 376] on div "BITCOIN" at bounding box center [771, 376] width 305 height 28
click at [675, 440] on span "USDT on TRON" at bounding box center [687, 446] width 71 height 11
type input "0.00"
click at [681, 322] on input "text" at bounding box center [724, 310] width 188 height 28
type input "$2"
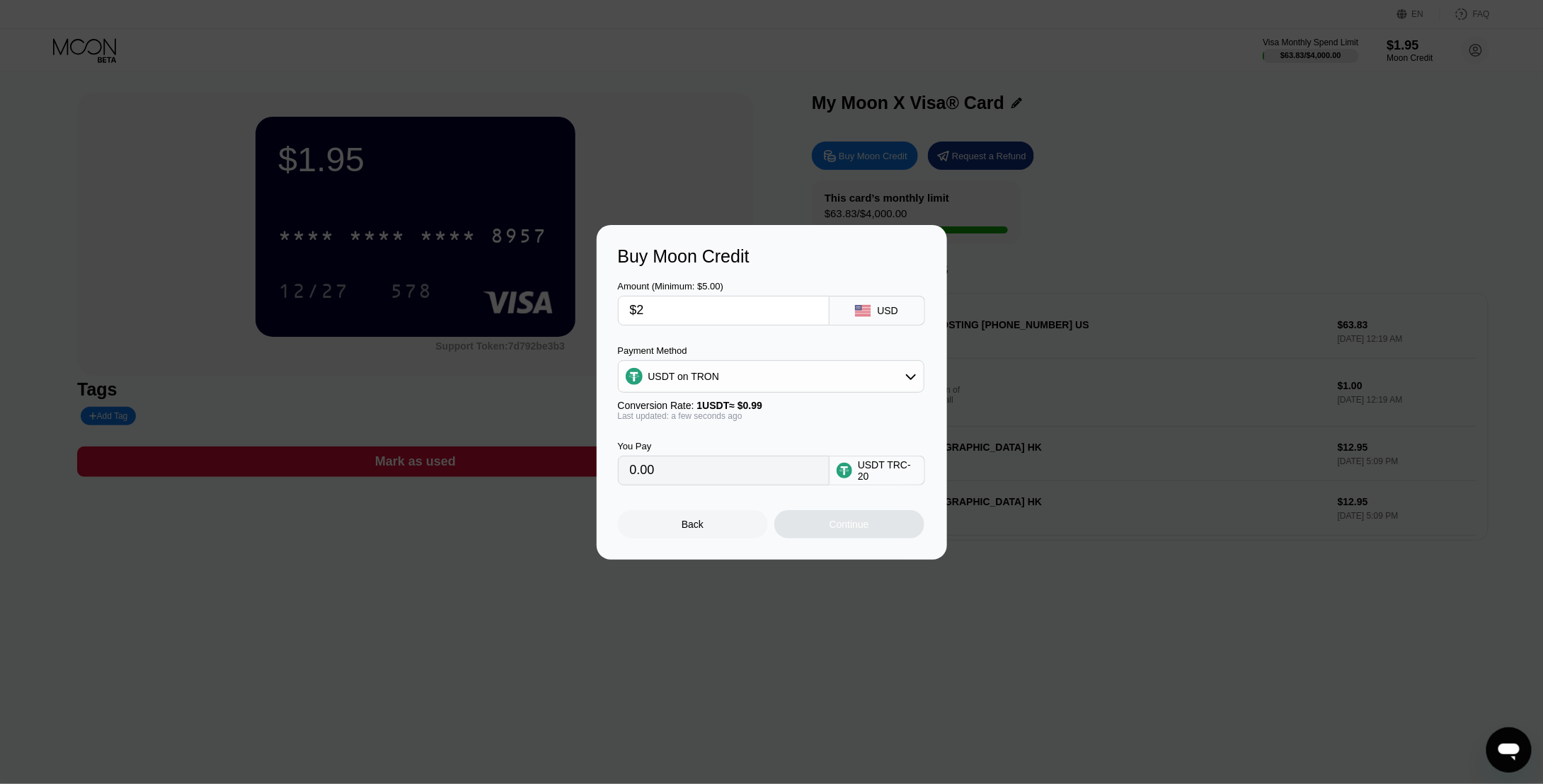
type input "2.02"
type input "$20"
type input "20.20"
type input "$20"
click at [862, 528] on div "Continue" at bounding box center [849, 524] width 40 height 11
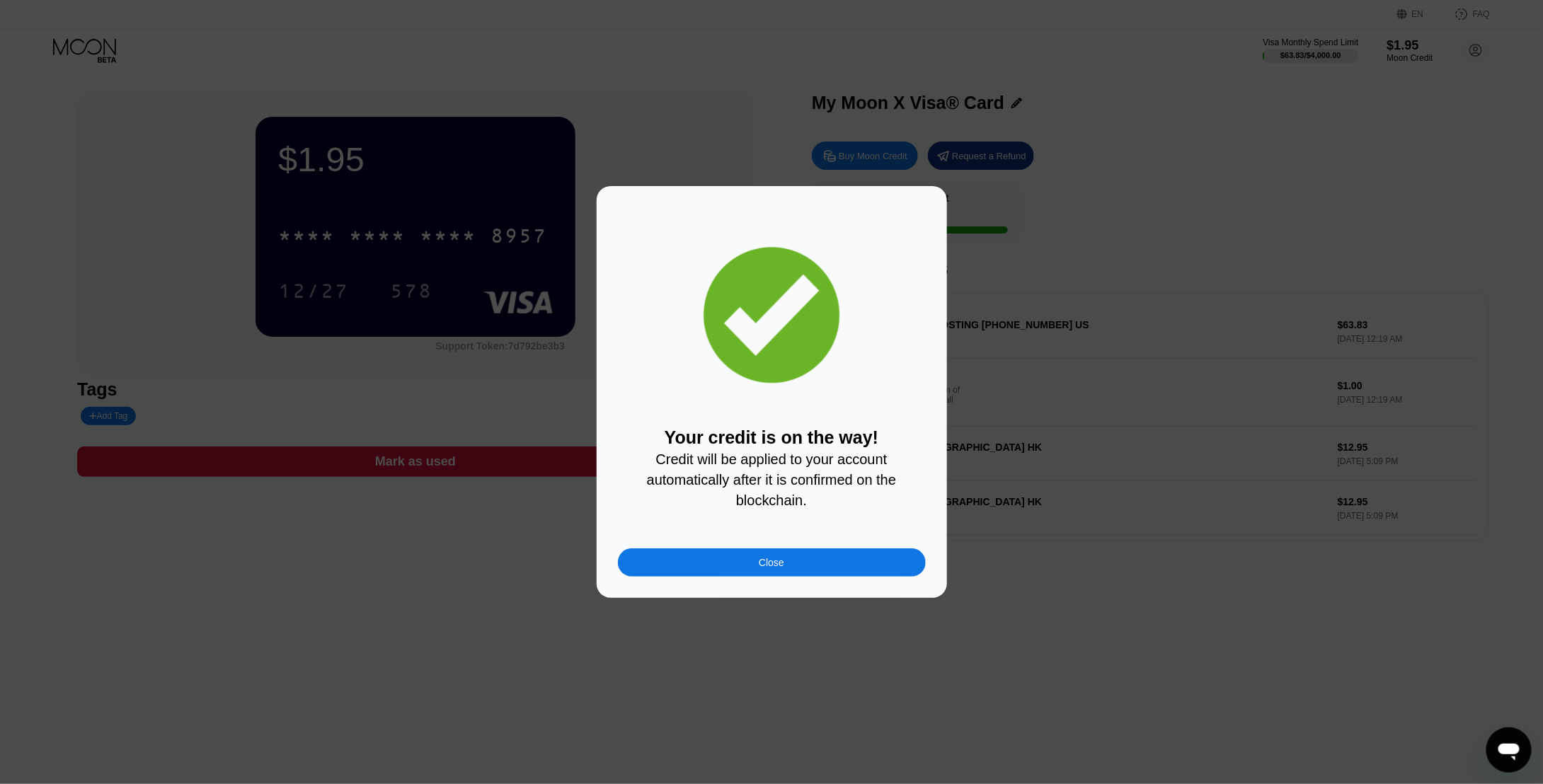
click at [816, 593] on div "Your credit is on the way! Credit will be applied to your account automatically…" at bounding box center [772, 392] width 350 height 412
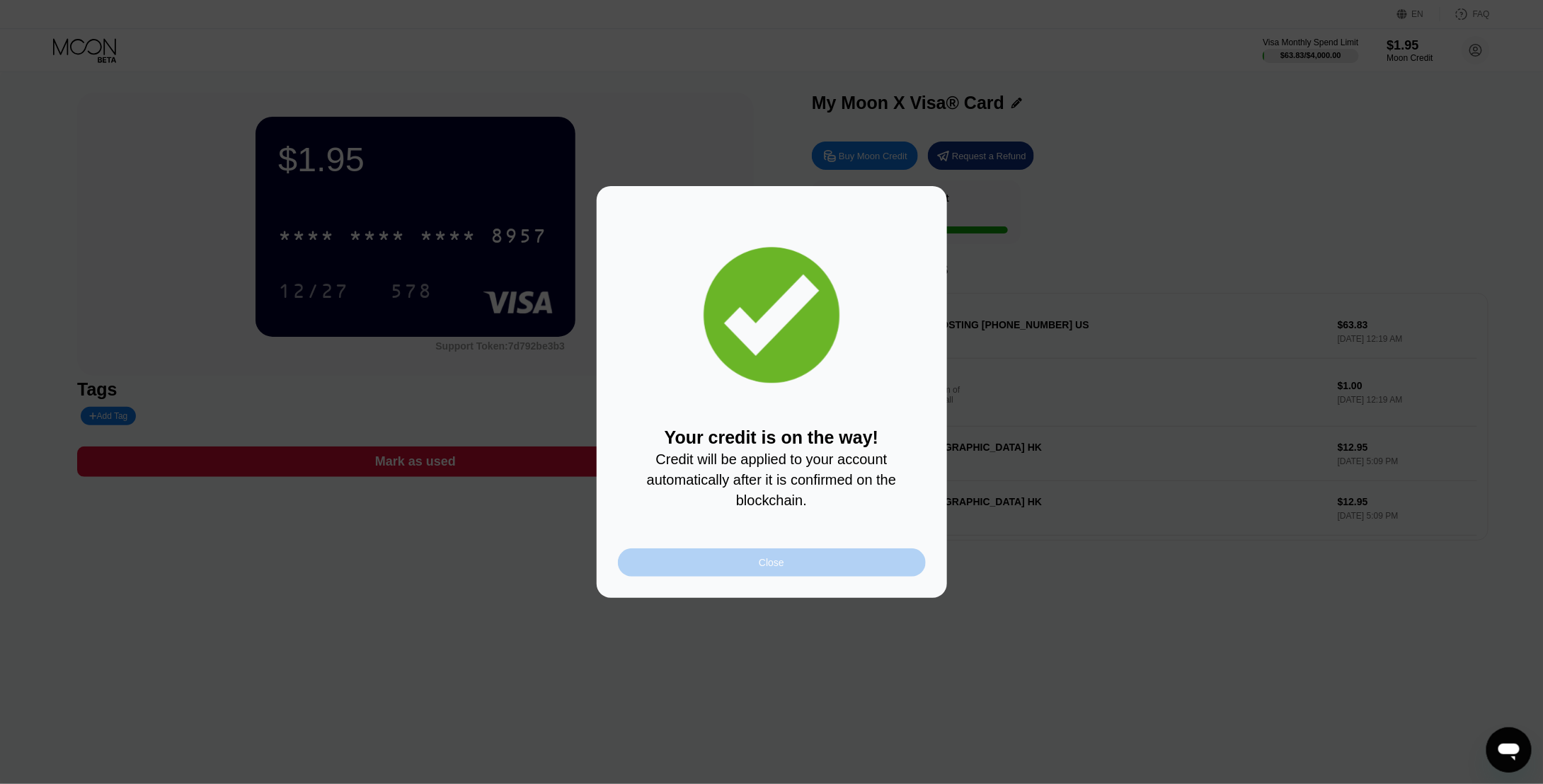
click at [790, 566] on div "Close" at bounding box center [772, 562] width 308 height 28
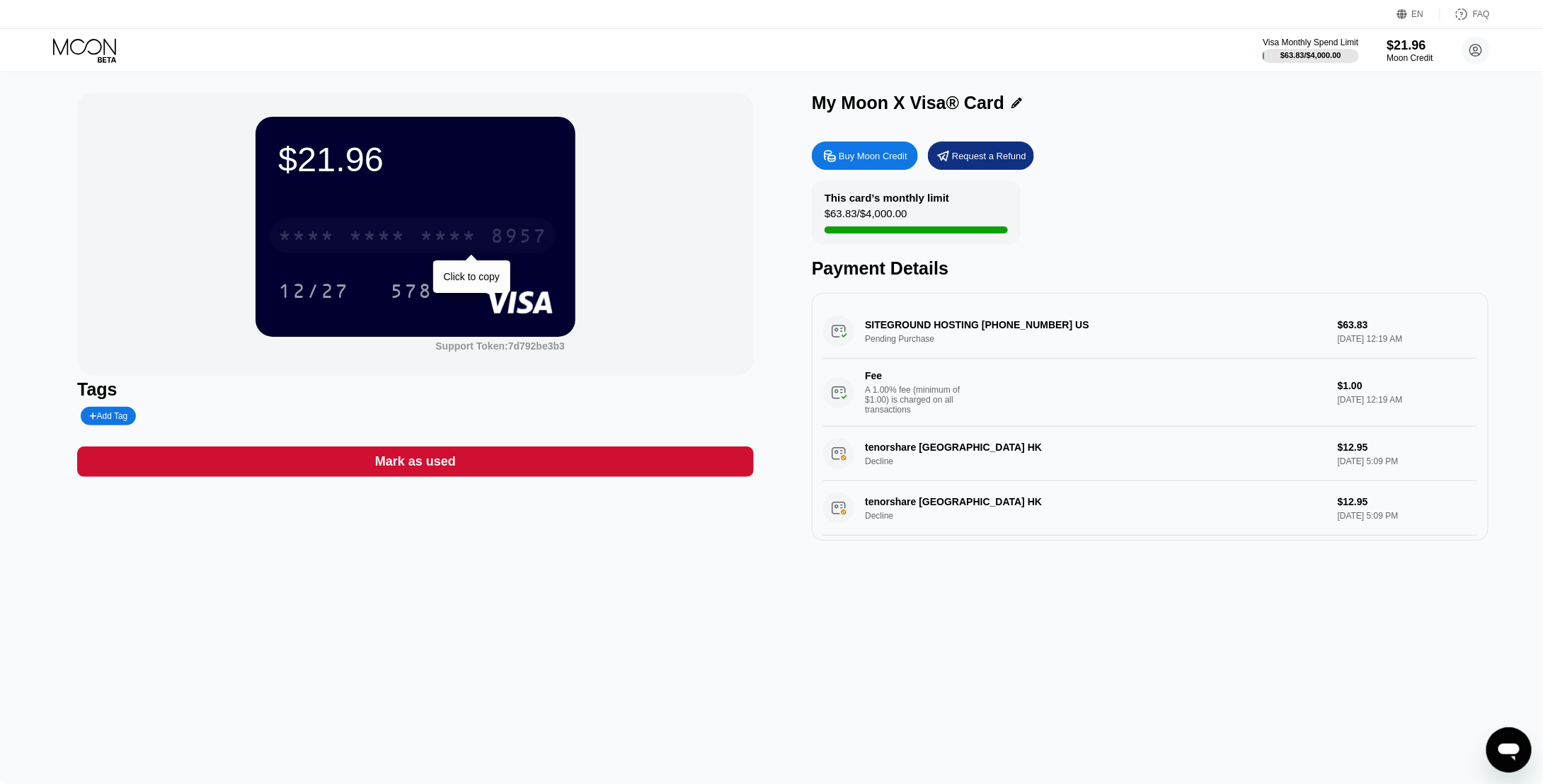
click at [412, 247] on div "* * * * * * * * * * * * 8957" at bounding box center [413, 236] width 286 height 36
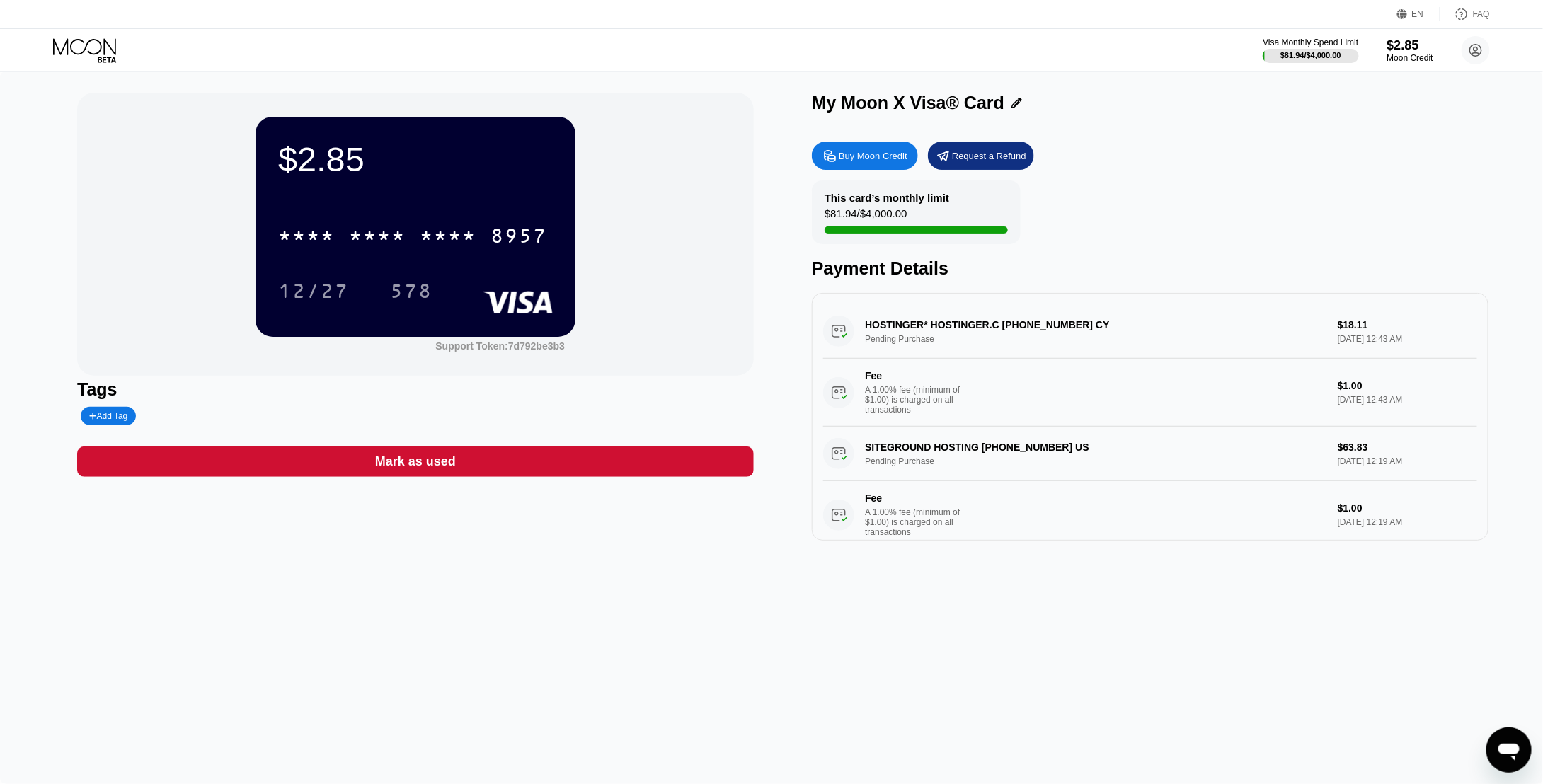
click at [823, 583] on div "$2.85 * * * * * * * * * * * * 8957 12/27 578 Support Token: 7d792be3b3 Tags Add…" at bounding box center [772, 428] width 1543 height 713
click at [1151, 214] on div "This card’s monthly limit $81.94 / $4,000.00 Payment Details" at bounding box center [1151, 230] width 677 height 99
